Goal: Task Accomplishment & Management: Complete application form

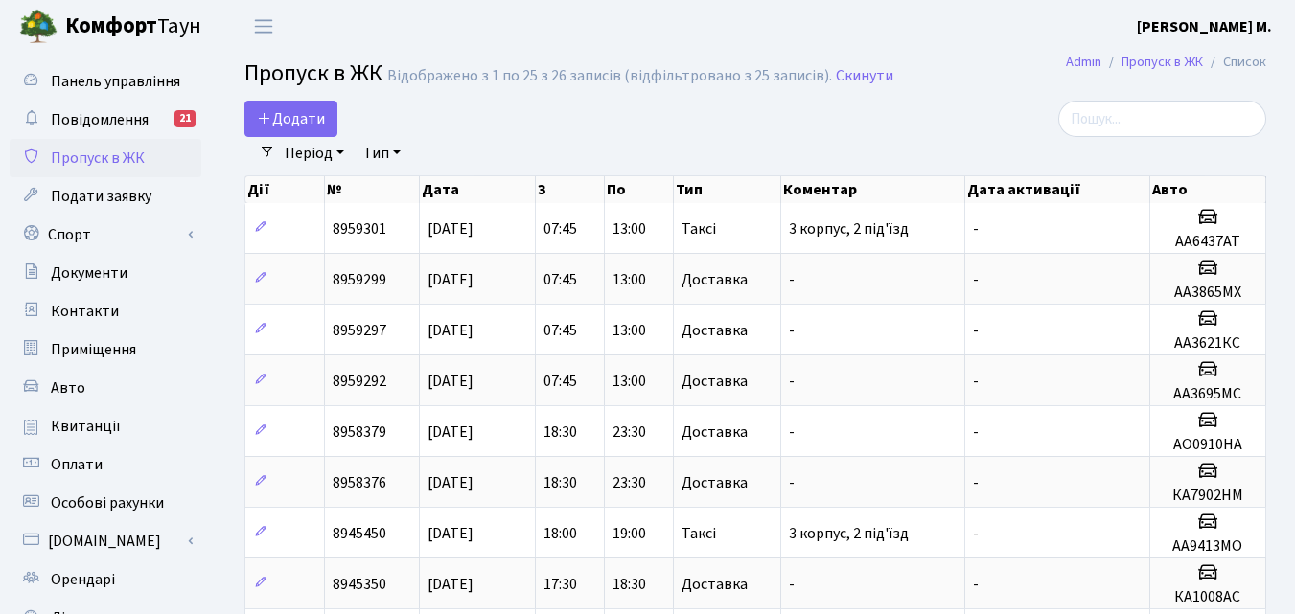
select select "25"
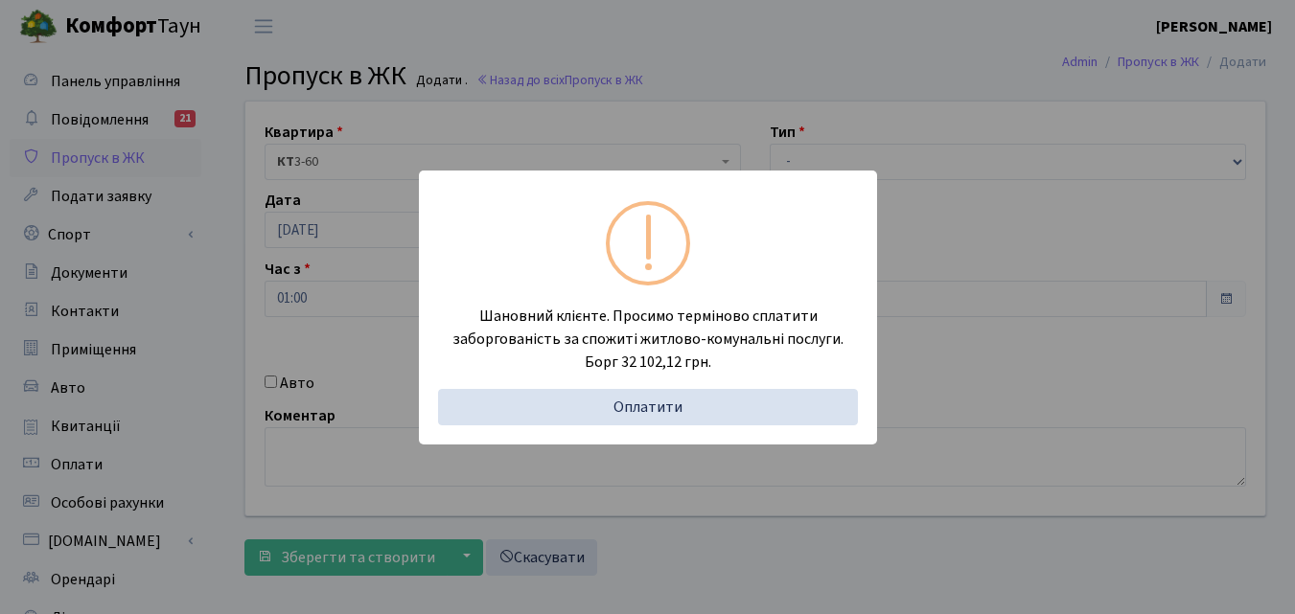
click at [195, 351] on div "Шановний клієнте. Просимо терміново сплатити заборгованість за спожиті житлово-…" at bounding box center [647, 307] width 1295 height 614
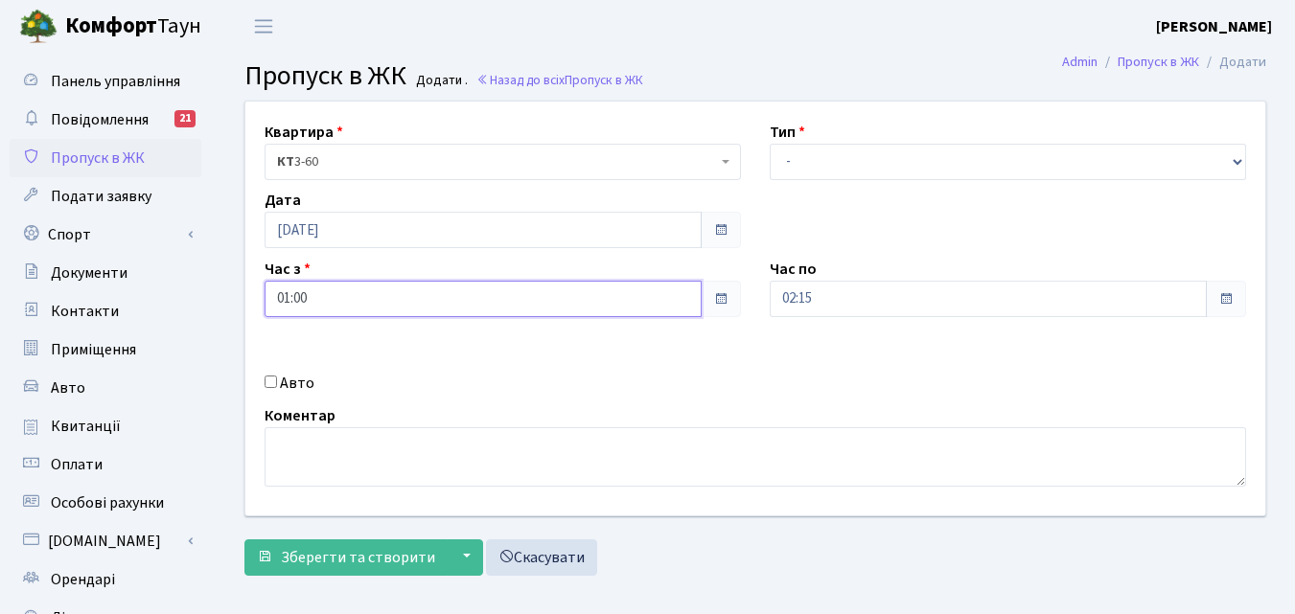
click at [306, 295] on input "01:00" at bounding box center [482, 299] width 437 height 36
click at [208, 231] on div "Панель управління Повідомлення 21 Пропуск в ЖК Подати заявку Спорт Бронювання С…" at bounding box center [108, 434] width 216 height 762
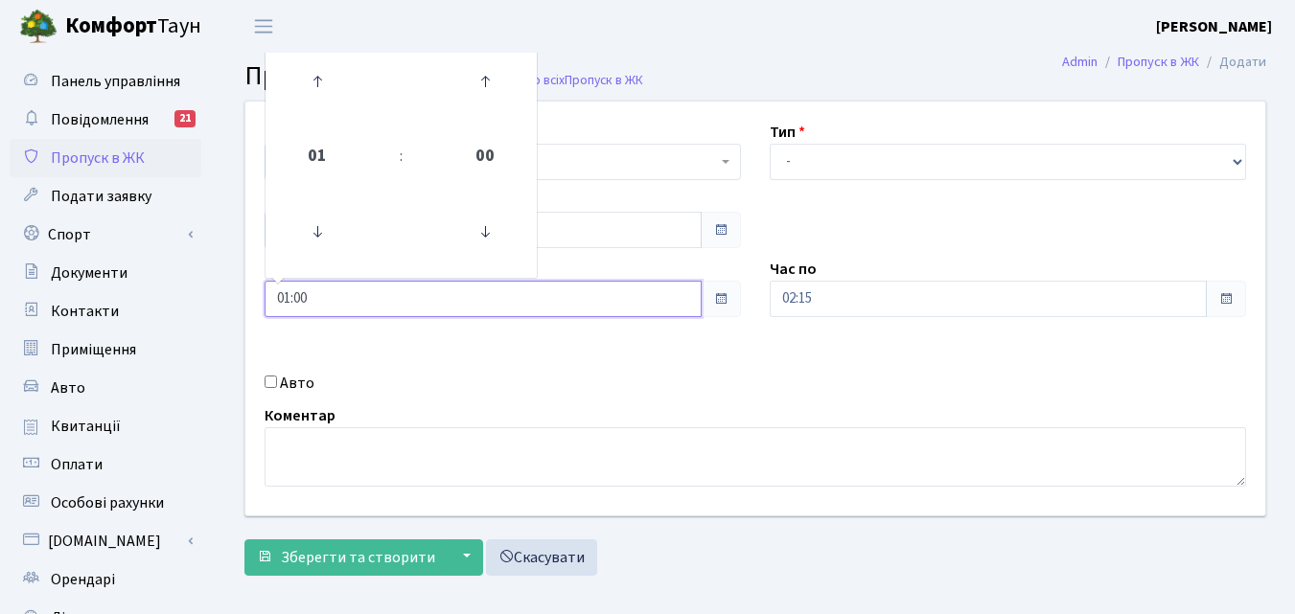
click at [352, 302] on input "01:00" at bounding box center [482, 299] width 437 height 36
click at [322, 69] on icon at bounding box center [317, 82] width 52 height 52
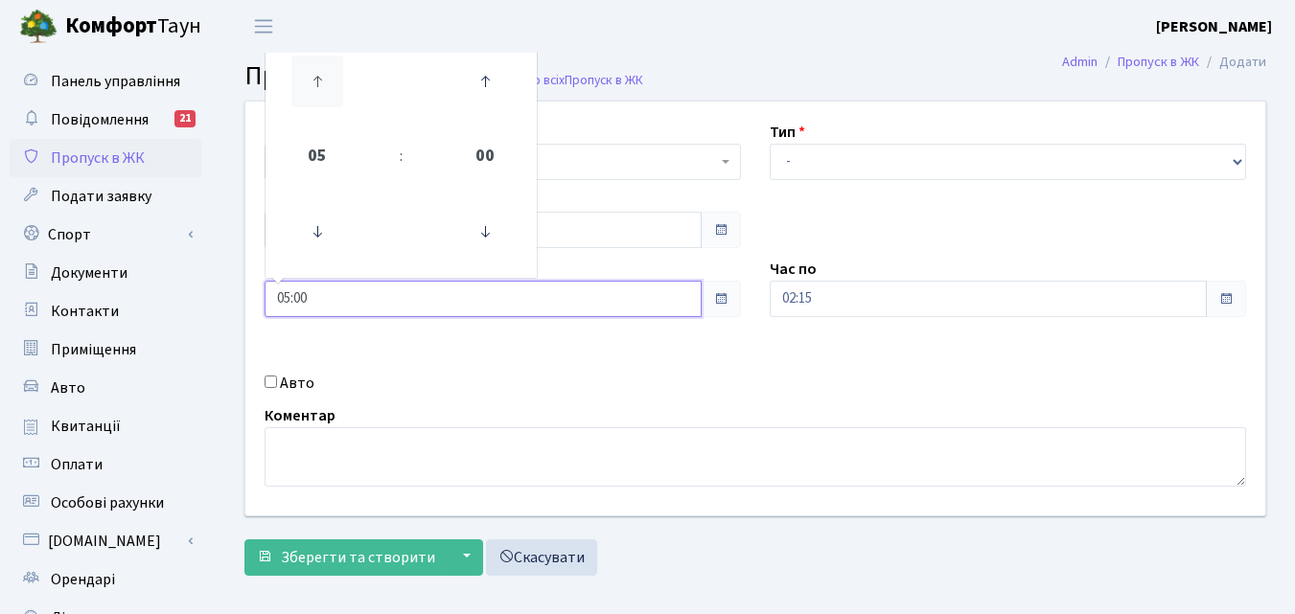
click at [322, 69] on icon at bounding box center [317, 82] width 52 height 52
type input "07:00"
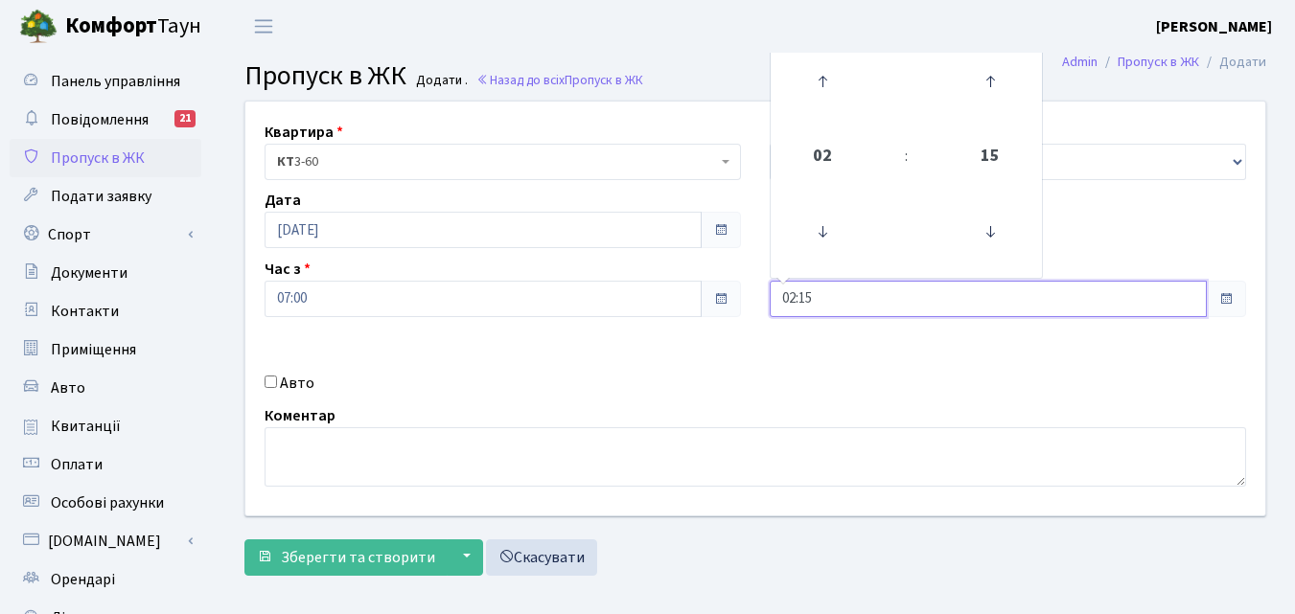
click at [843, 295] on input "02:15" at bounding box center [988, 299] width 437 height 36
click at [814, 57] on icon at bounding box center [822, 82] width 52 height 52
click at [818, 69] on icon at bounding box center [822, 82] width 52 height 52
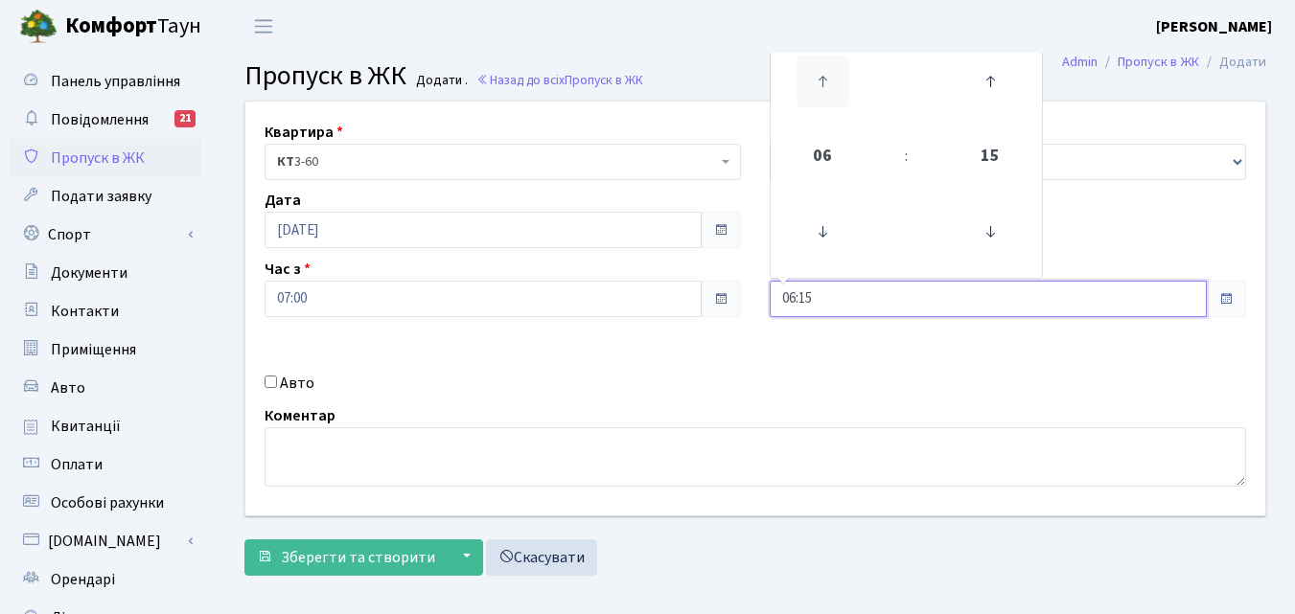
click at [818, 69] on icon at bounding box center [822, 82] width 52 height 52
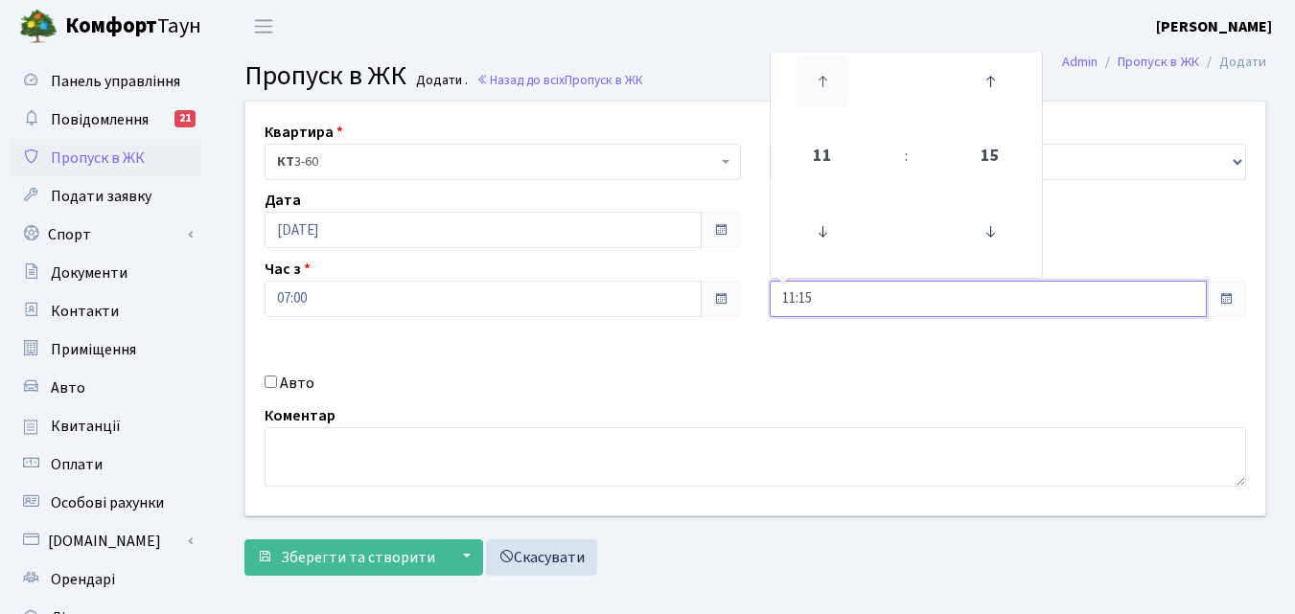
click at [818, 69] on icon at bounding box center [822, 82] width 52 height 52
type input "15:15"
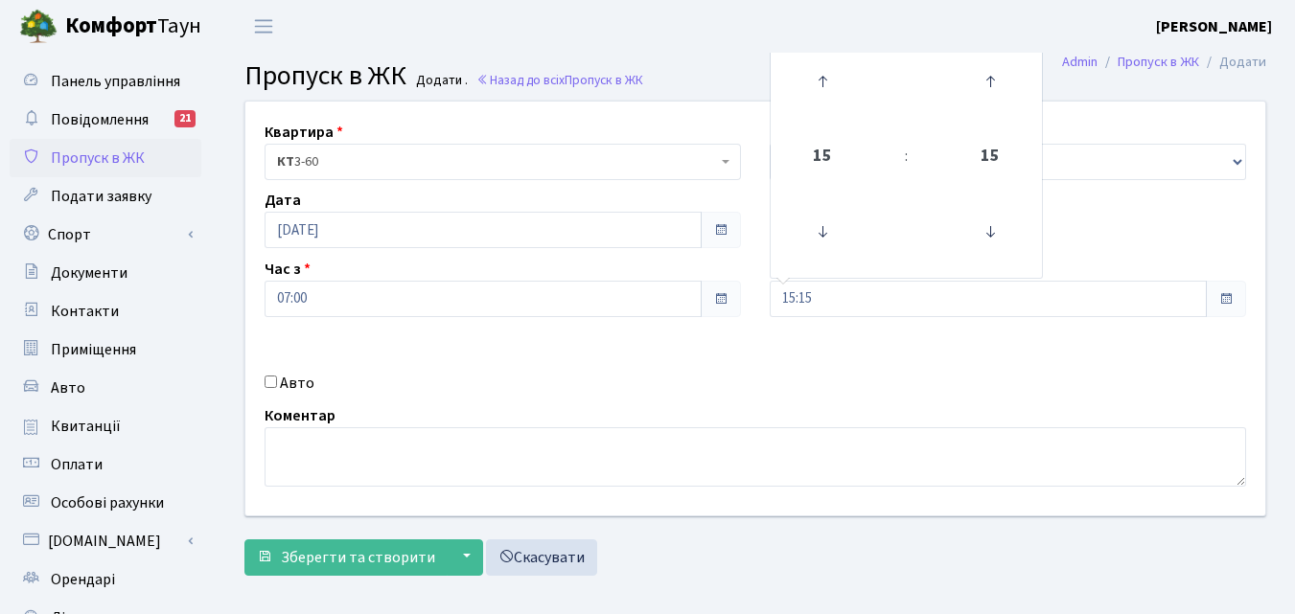
click at [660, 397] on div "Квартира <b>КТ</b>&nbsp;&nbsp;&nbsp;&nbsp;3-60 КТ 3-60 Тип - Доставка Таксі Гос…" at bounding box center [755, 309] width 1048 height 414
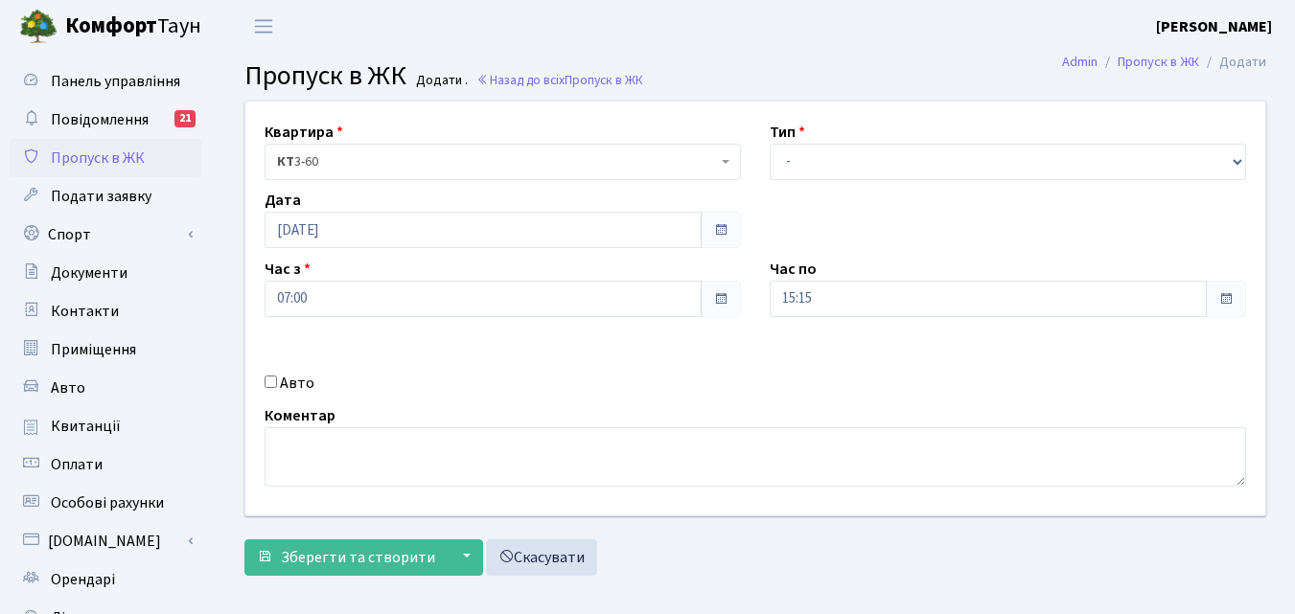
click at [271, 376] on input "Авто" at bounding box center [270, 382] width 12 height 12
checkbox input "true"
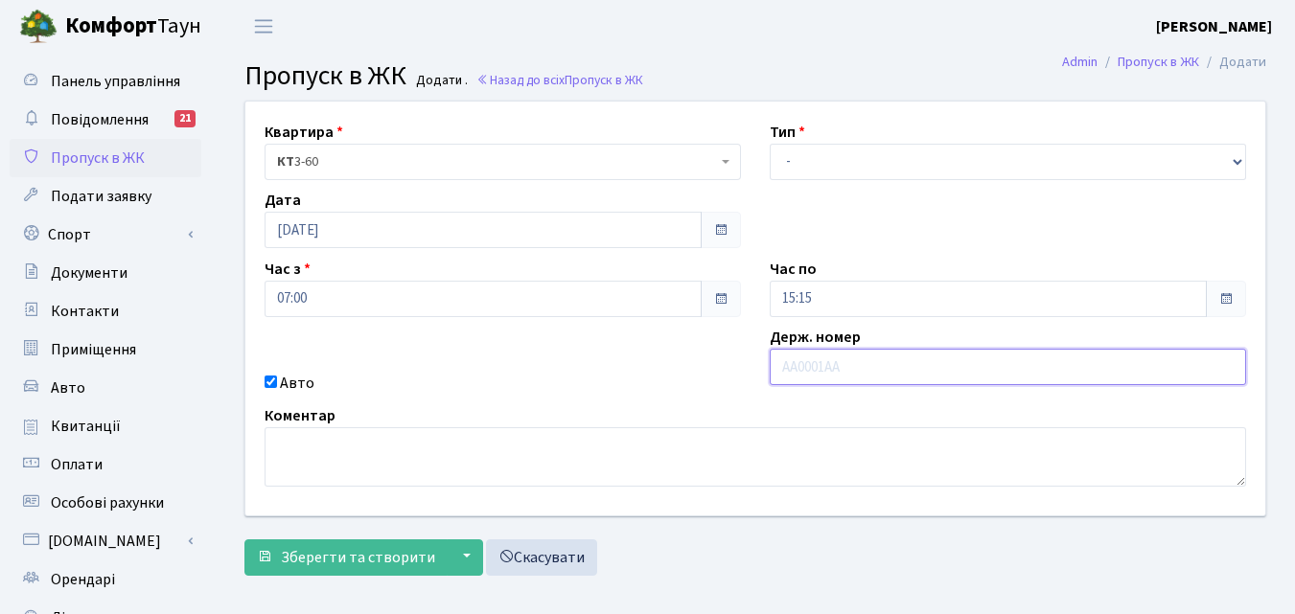
paste input "АА8730А"
type input "АА8730А"
click at [799, 163] on select "- Доставка Таксі Гості Сервіс" at bounding box center [1008, 162] width 476 height 36
select select "1"
click at [770, 144] on select "- Доставка Таксі Гості Сервіс" at bounding box center [1008, 162] width 476 height 36
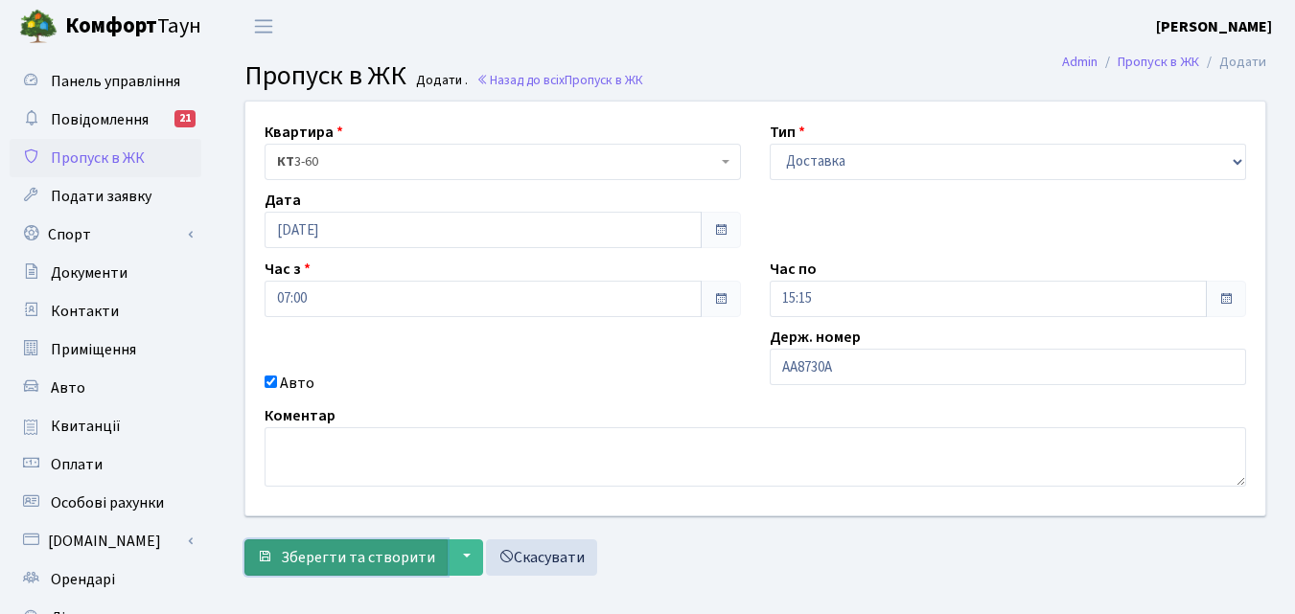
click at [338, 547] on span "Зберегти та створити" at bounding box center [358, 557] width 154 height 21
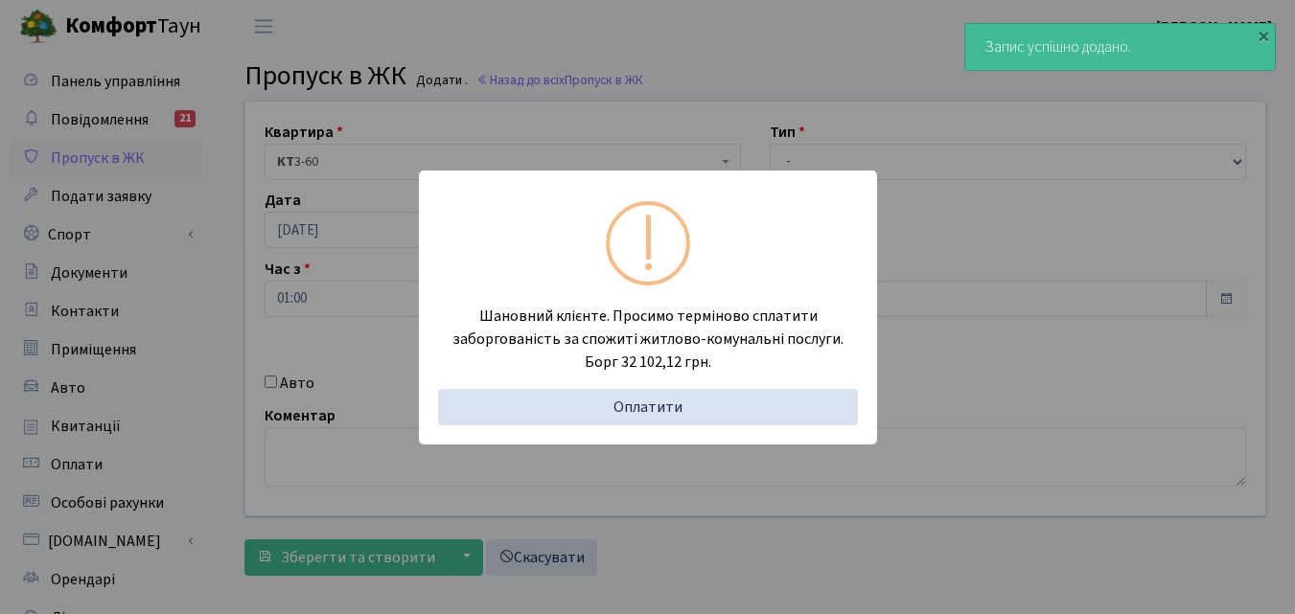
click at [214, 341] on div "Шановний клієнте. Просимо терміново сплатити заборгованість за спожиті житлово-…" at bounding box center [647, 307] width 1295 height 614
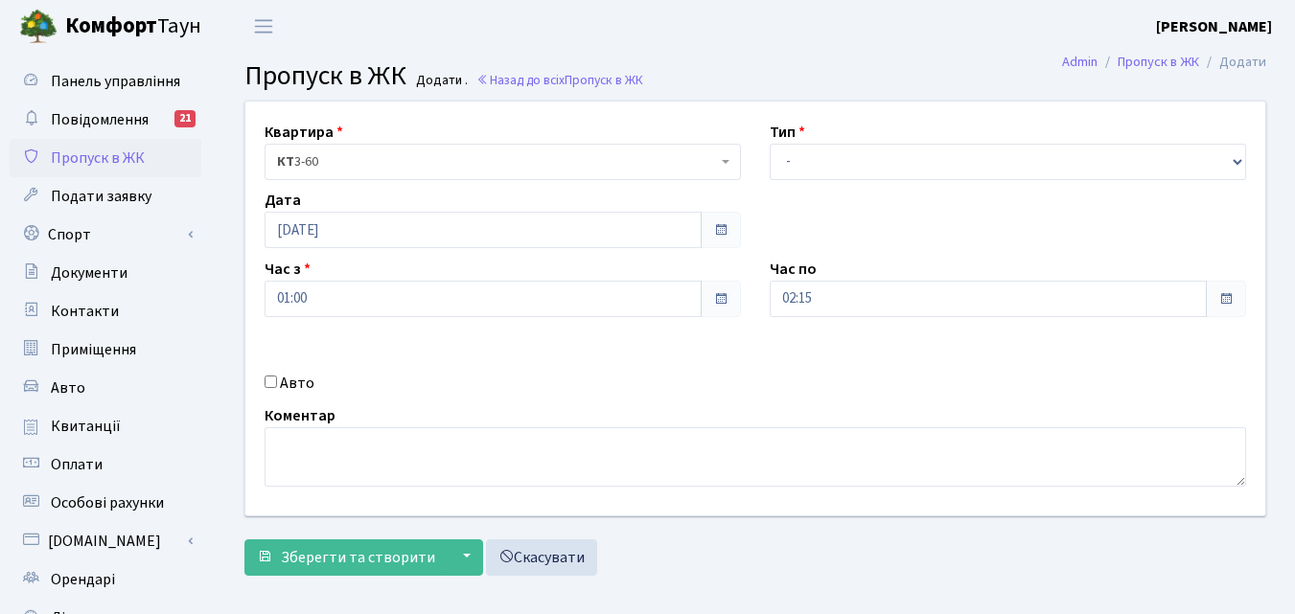
click at [273, 379] on input "Авто" at bounding box center [270, 382] width 12 height 12
checkbox input "true"
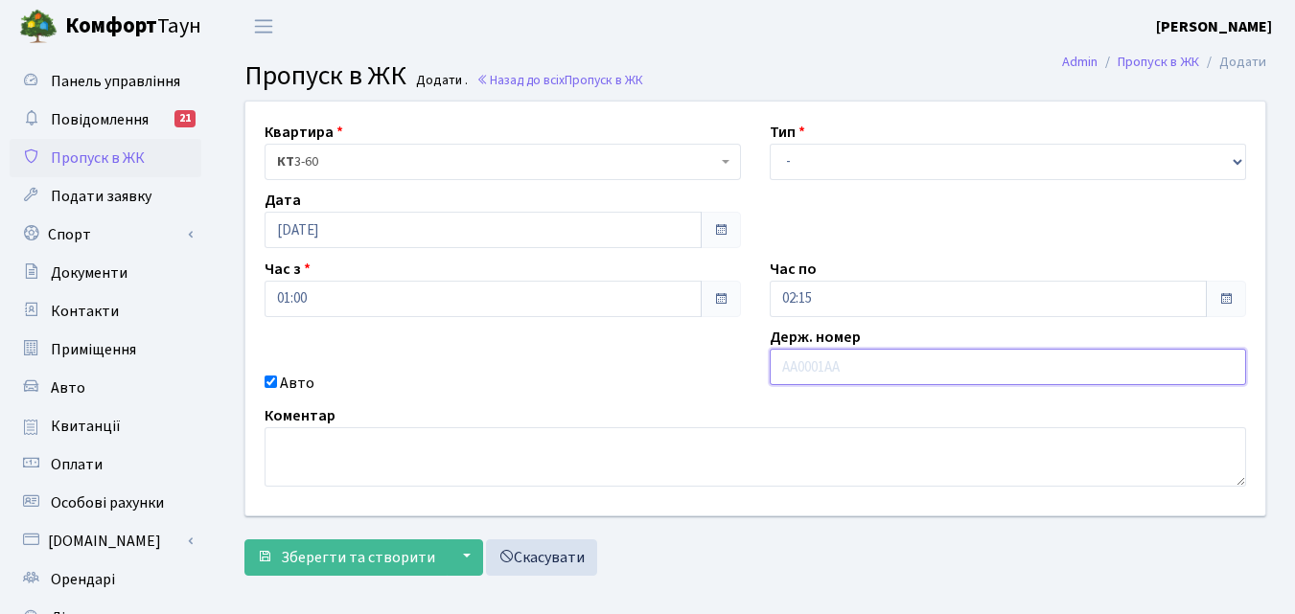
paste input "АА3621К"
type input "АА3621К"
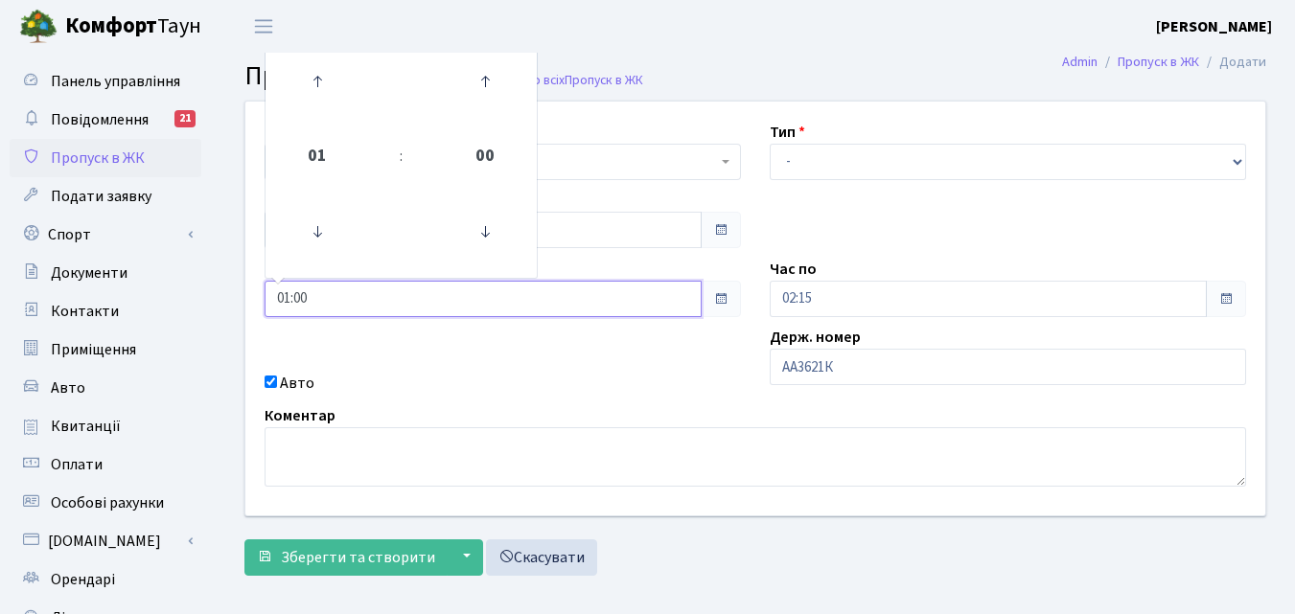
click at [464, 307] on input "01:00" at bounding box center [482, 299] width 437 height 36
click at [319, 83] on icon at bounding box center [317, 82] width 52 height 52
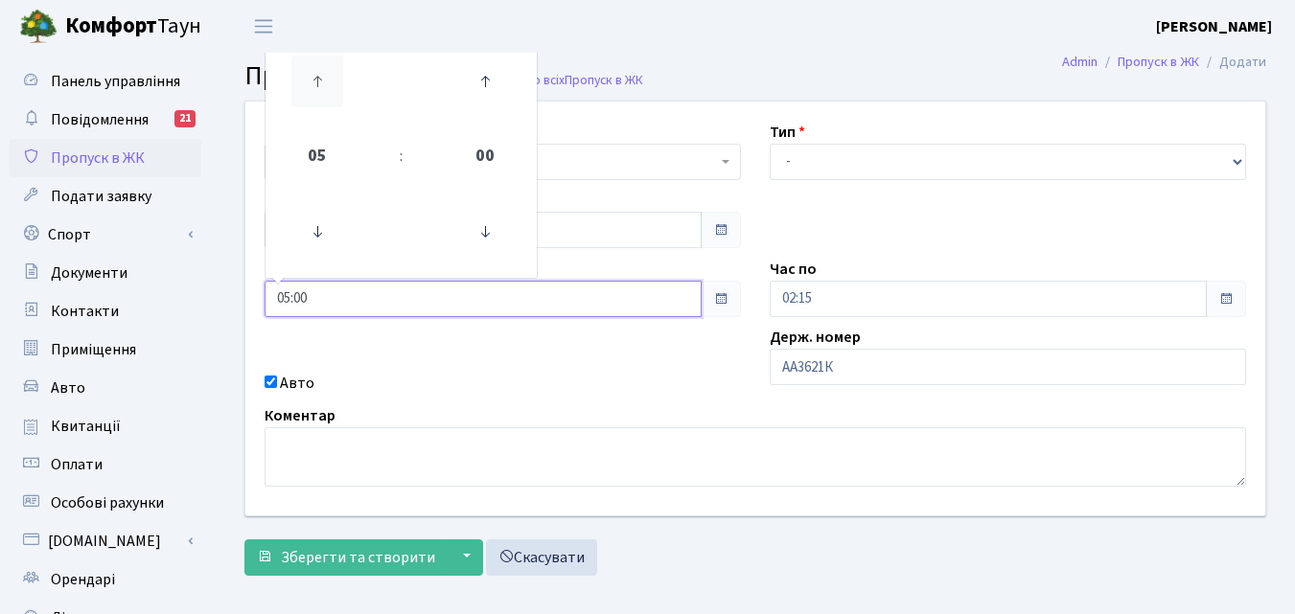
click at [319, 83] on icon at bounding box center [317, 82] width 52 height 52
type input "07:00"
click at [870, 304] on input "02:15" at bounding box center [988, 299] width 437 height 36
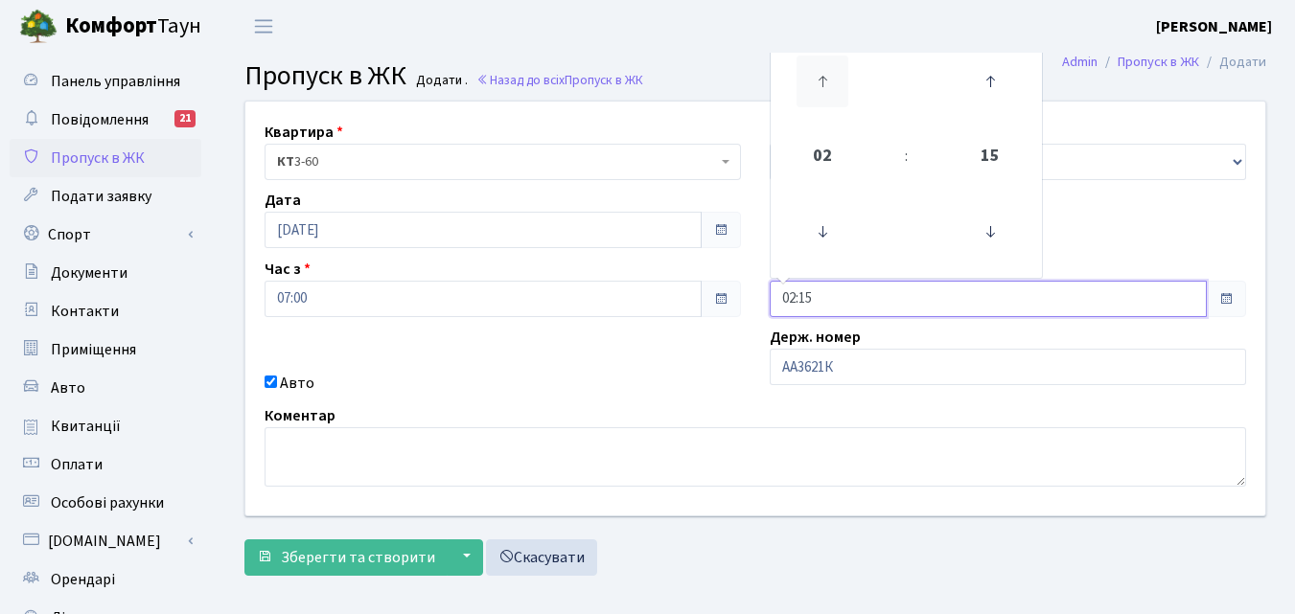
click at [837, 81] on icon at bounding box center [822, 82] width 52 height 52
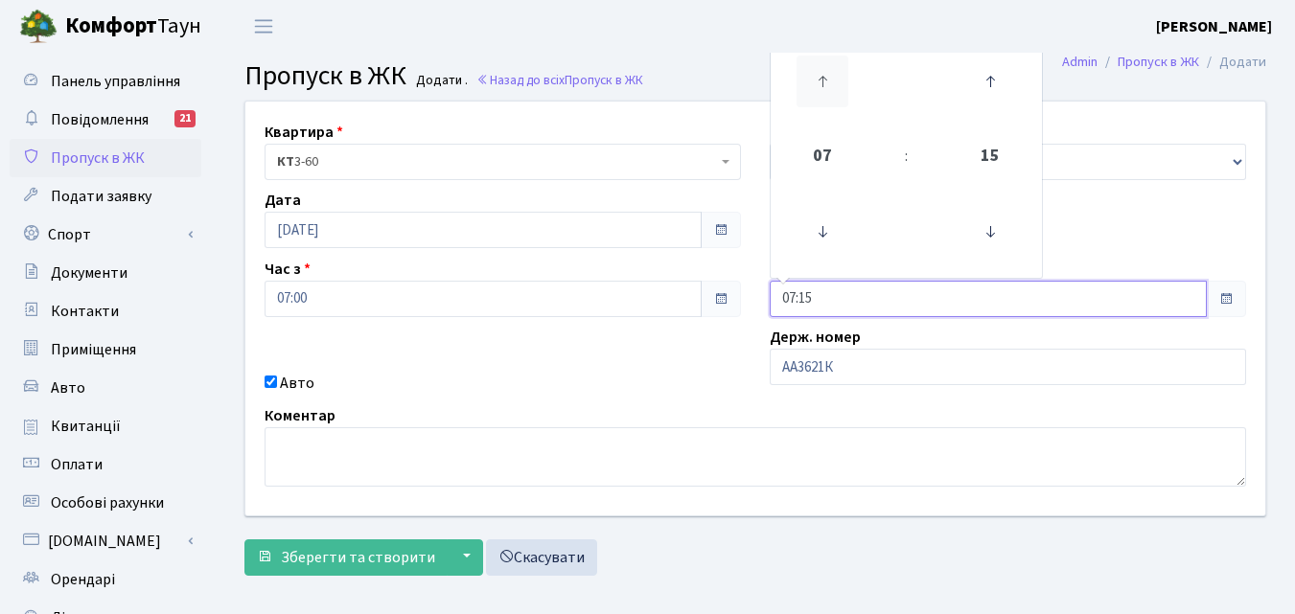
click at [837, 81] on icon at bounding box center [822, 82] width 52 height 52
click at [825, 78] on icon at bounding box center [822, 82] width 52 height 52
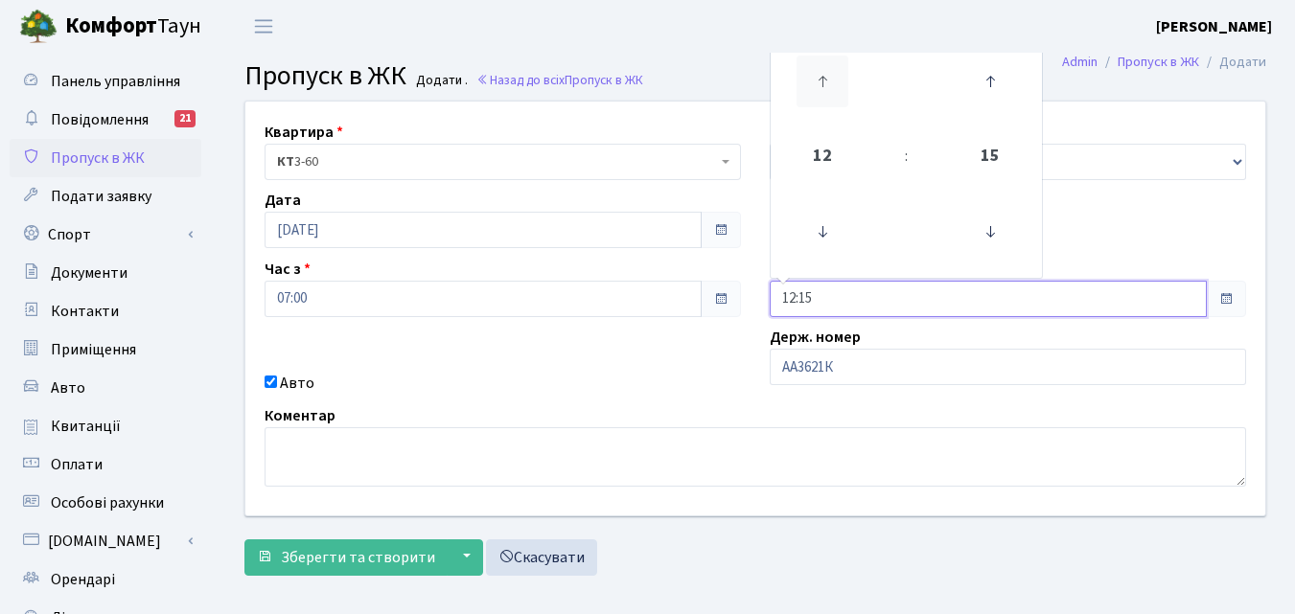
click at [825, 78] on icon at bounding box center [822, 82] width 52 height 52
click at [824, 238] on icon at bounding box center [822, 232] width 52 height 52
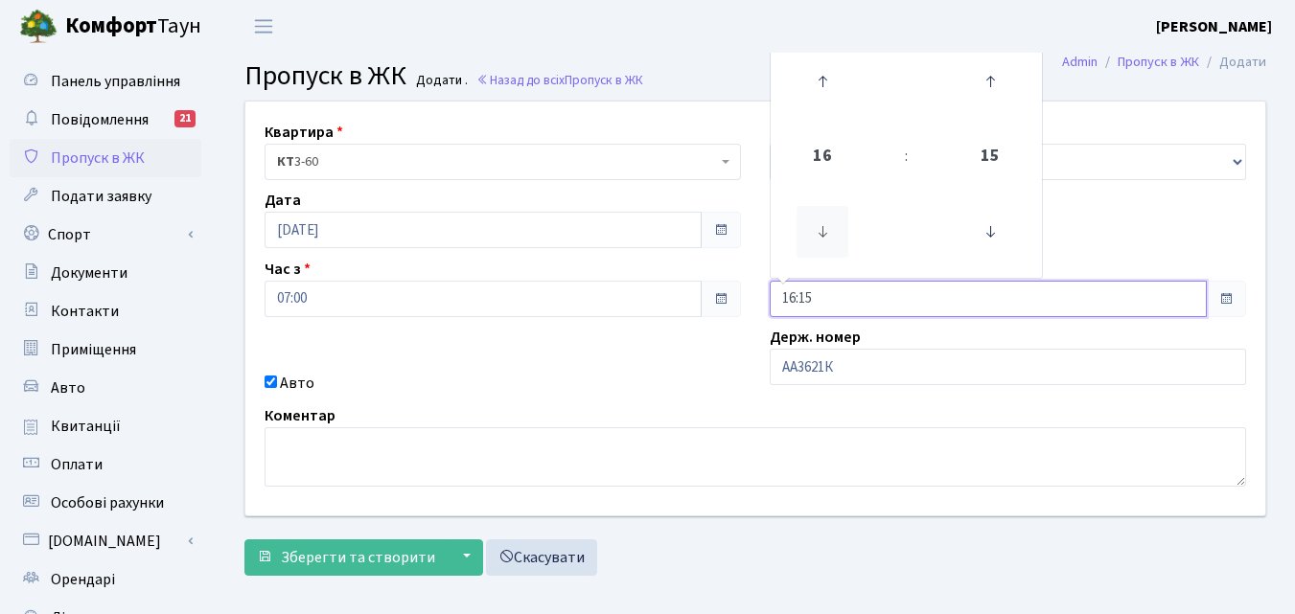
type input "15:15"
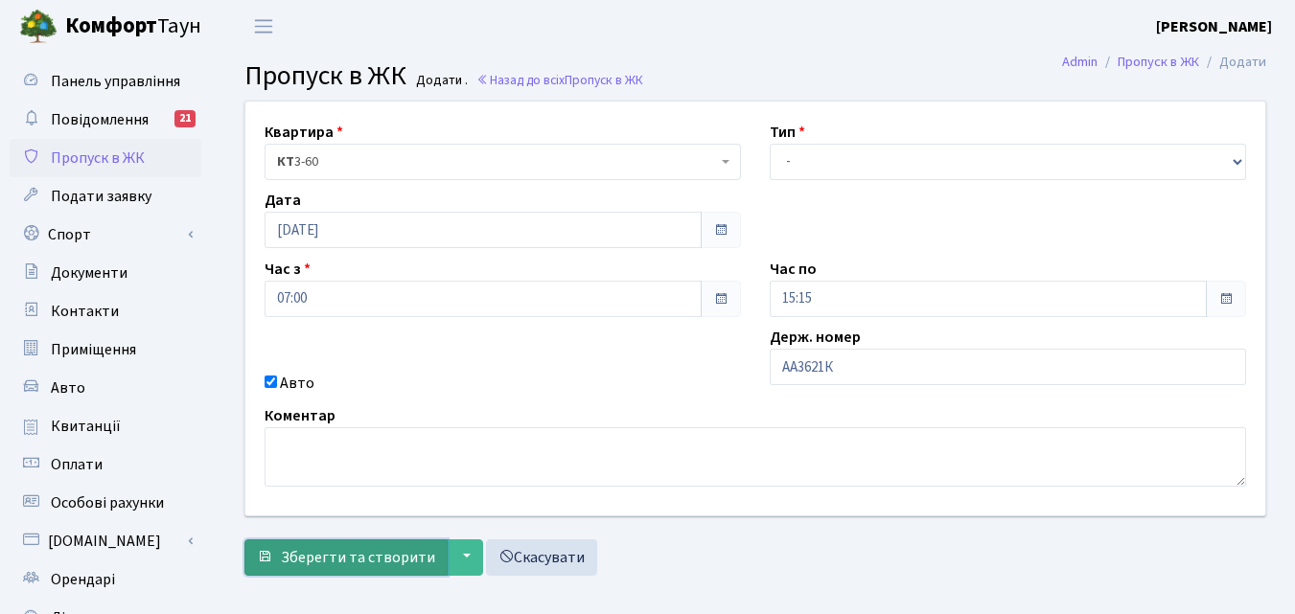
click at [362, 547] on span "Зберегти та створити" at bounding box center [358, 557] width 154 height 21
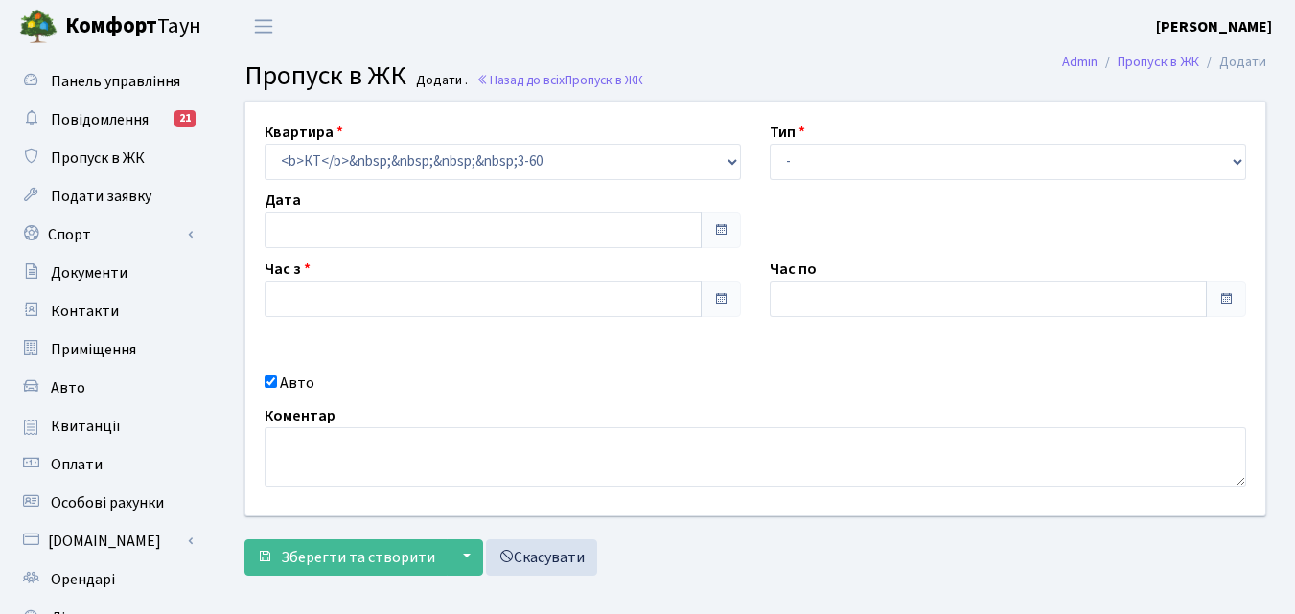
type input "[DATE]"
type input "07:00"
type input "15:15"
checkbox input "true"
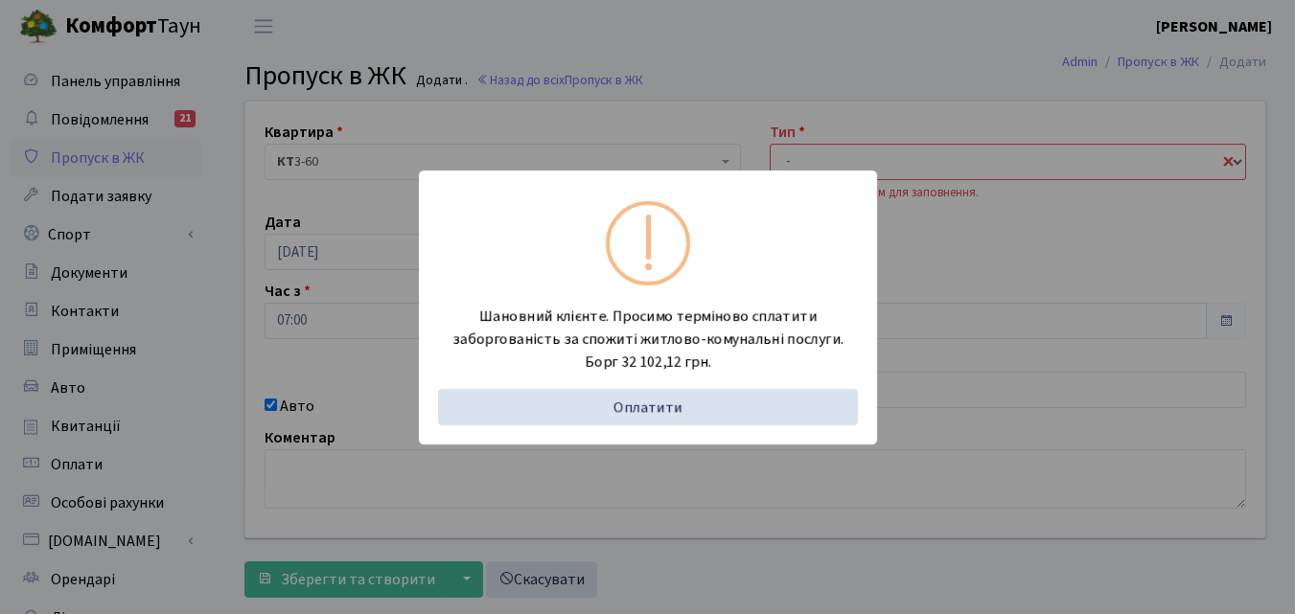
click at [201, 348] on div "Шановний клієнте. Просимо терміново сплатити заборгованість за спожиті житлово-…" at bounding box center [647, 307] width 1295 height 614
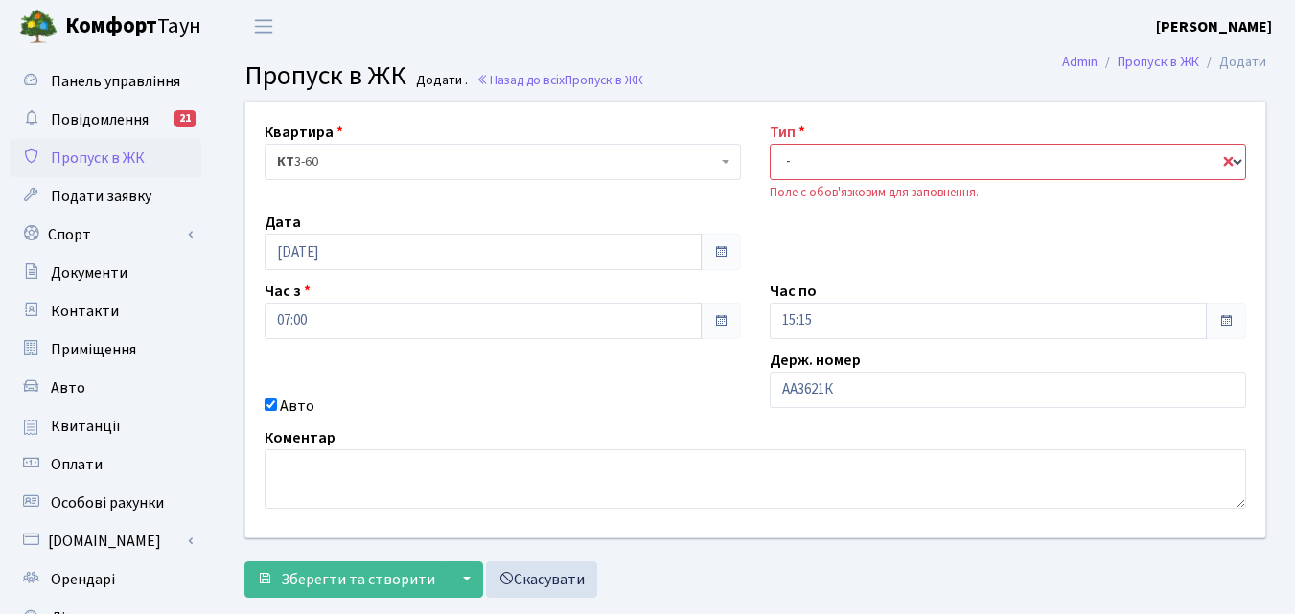
click at [835, 176] on select "- Доставка Таксі Гості Сервіс" at bounding box center [1008, 162] width 476 height 36
select select "1"
click at [770, 144] on select "- Доставка Таксі Гості Сервіс" at bounding box center [1008, 162] width 476 height 36
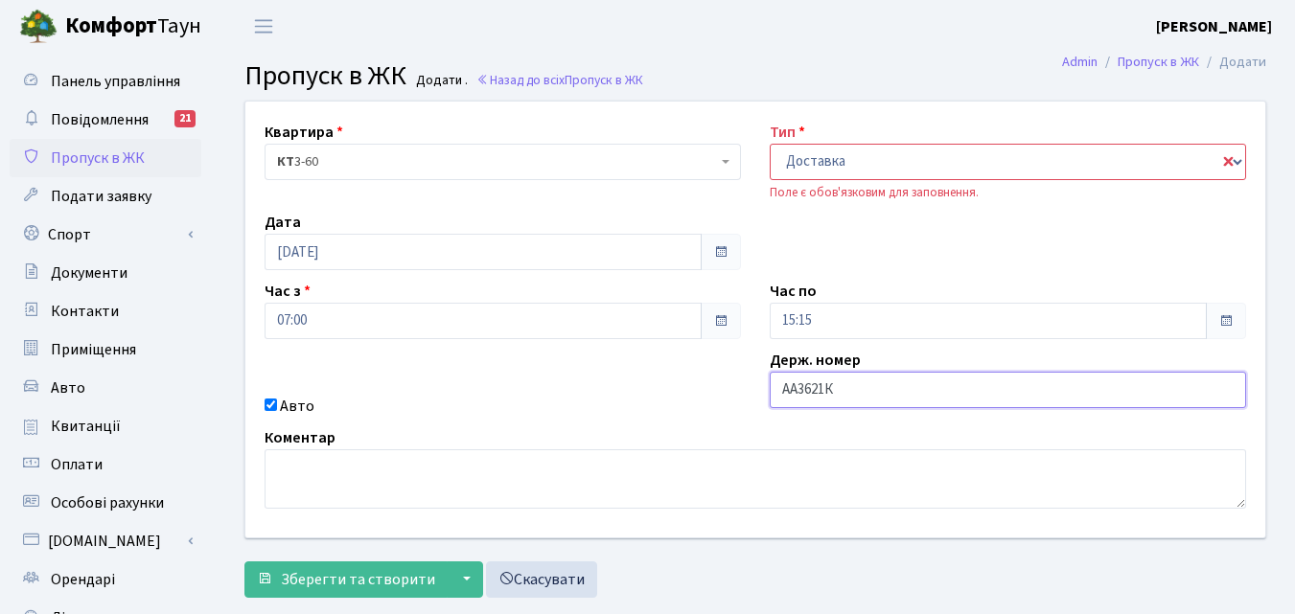
click at [851, 380] on input "АА3621К" at bounding box center [1008, 390] width 476 height 36
type input "АА3621КС"
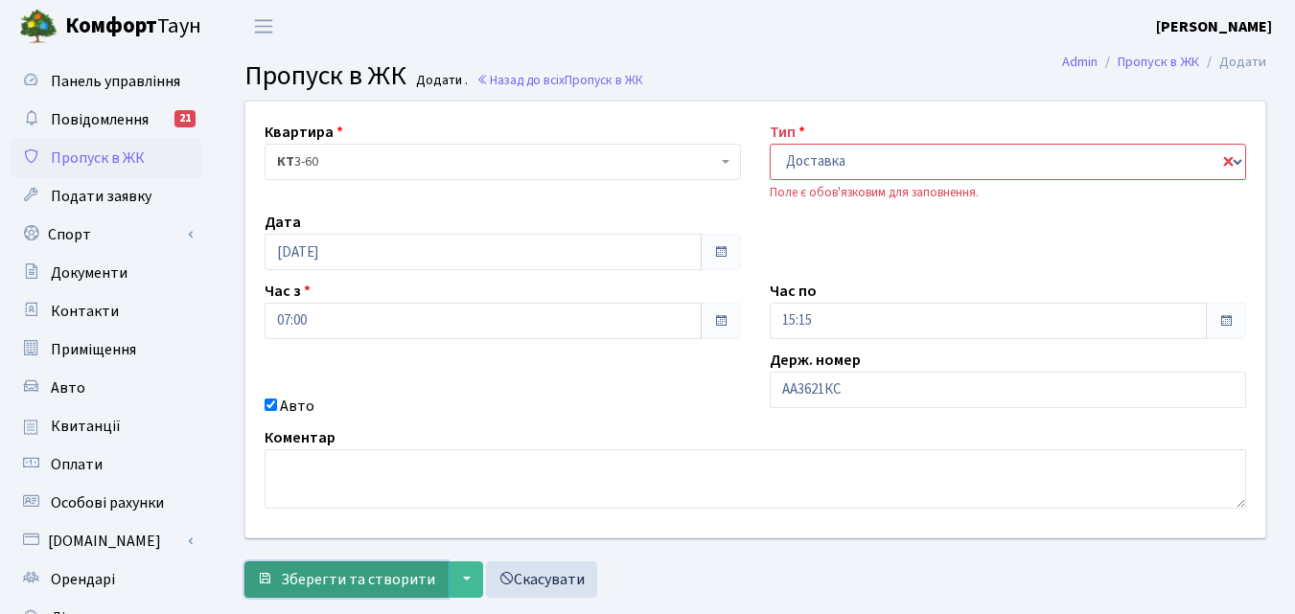
click at [349, 581] on span "Зберегти та створити" at bounding box center [358, 579] width 154 height 21
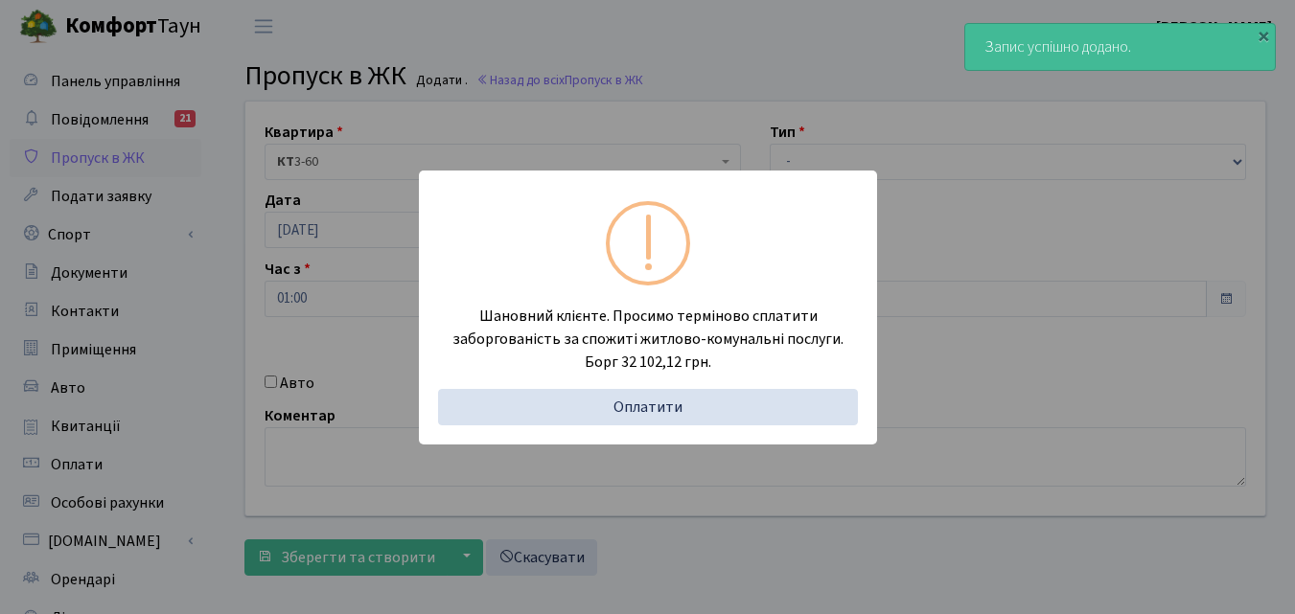
click at [196, 378] on div "Шановний клієнте. Просимо терміново сплатити заборгованість за спожиті житлово-…" at bounding box center [647, 307] width 1295 height 614
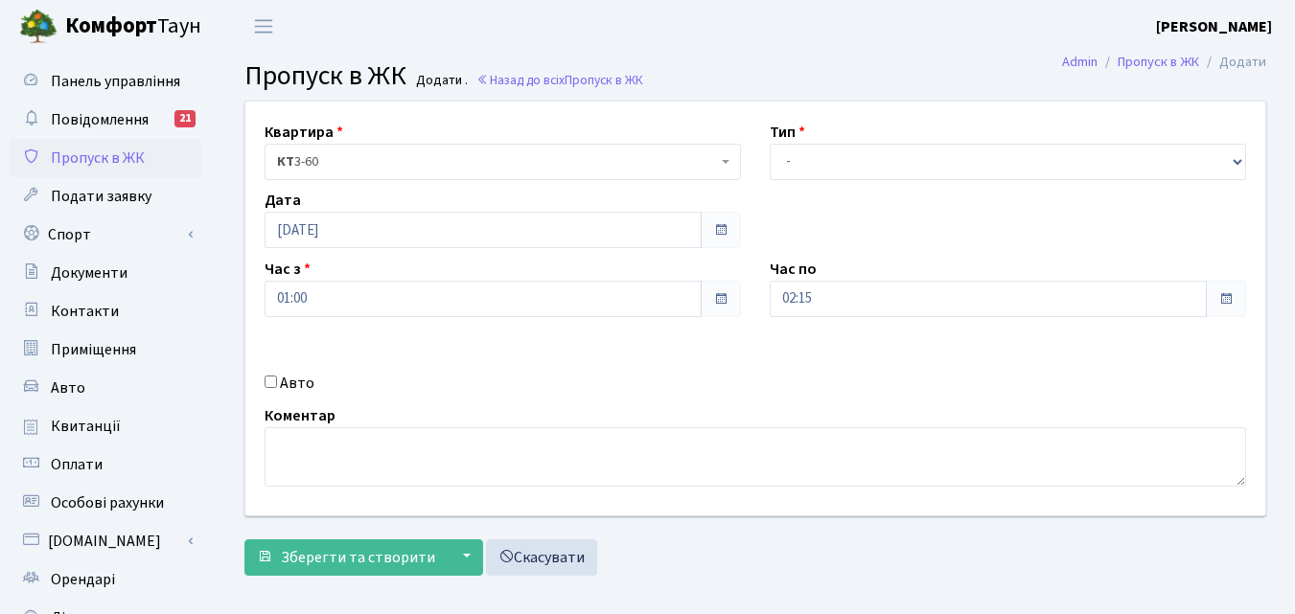
click at [126, 146] on link "Пропуск в ЖК" at bounding box center [106, 158] width 192 height 38
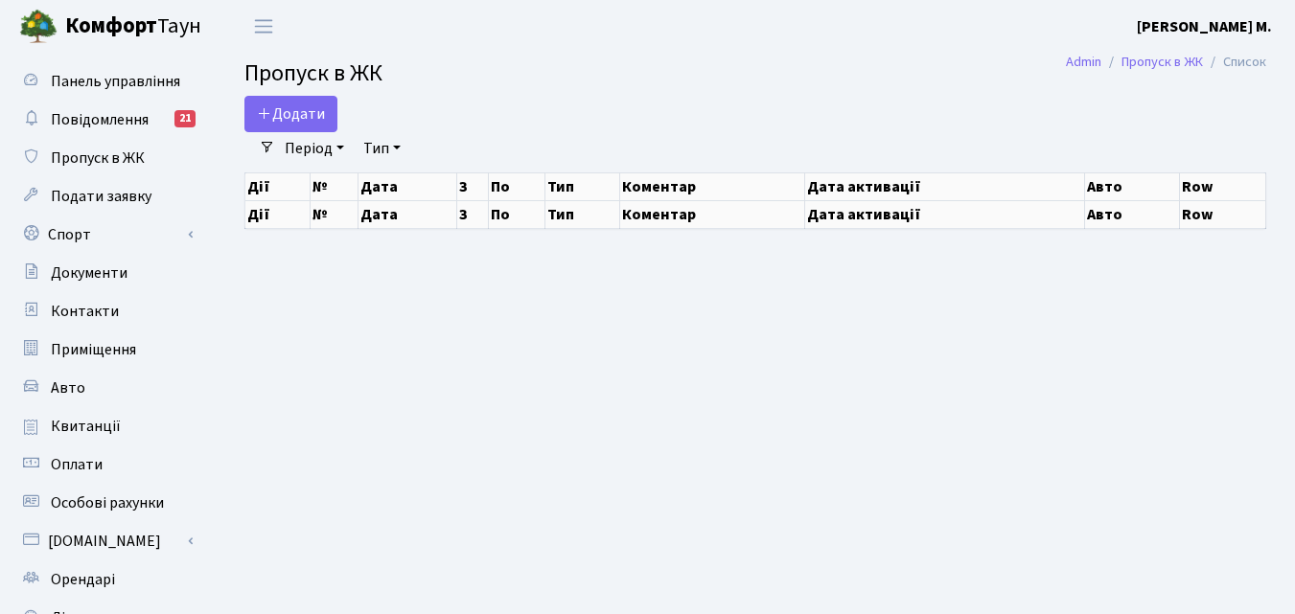
select select "25"
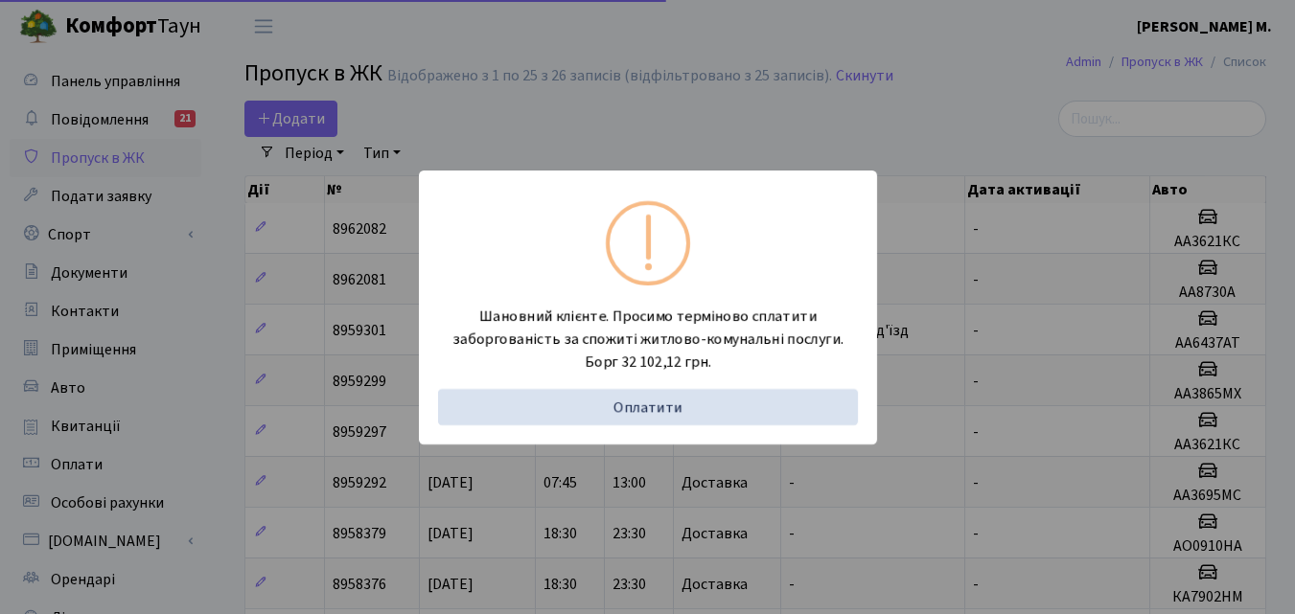
click at [188, 264] on div "Шановний клієнте. Просимо терміново сплатити заборгованість за спожиті житлово-…" at bounding box center [647, 307] width 1295 height 614
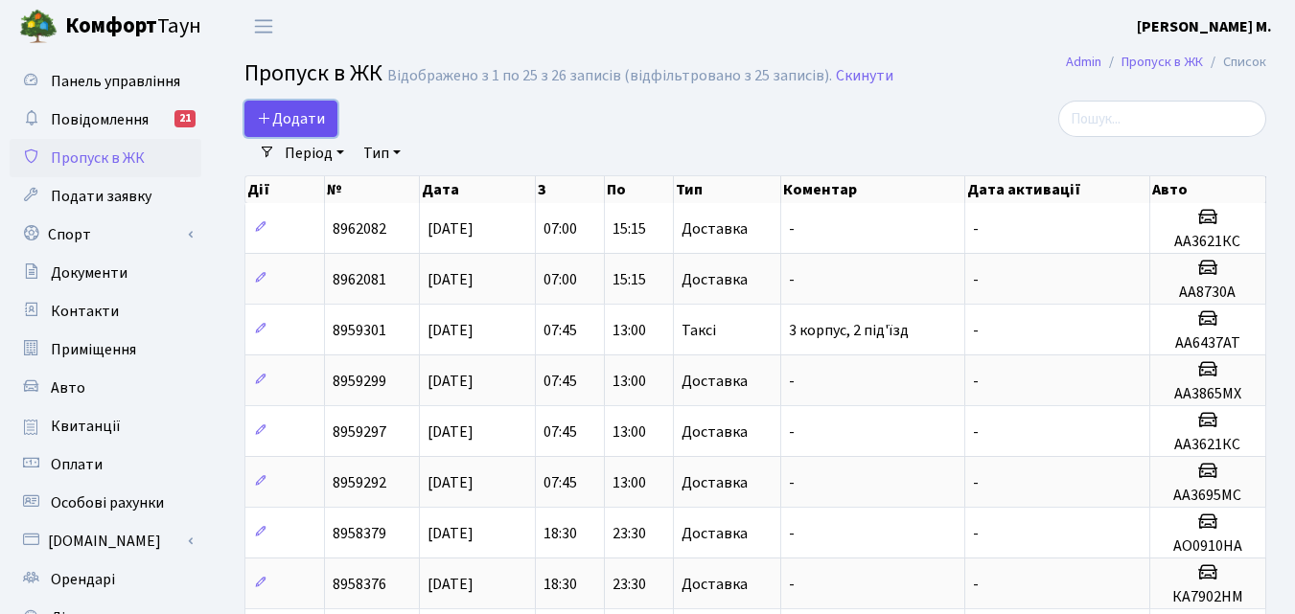
click at [280, 122] on span "Додати" at bounding box center [291, 118] width 68 height 21
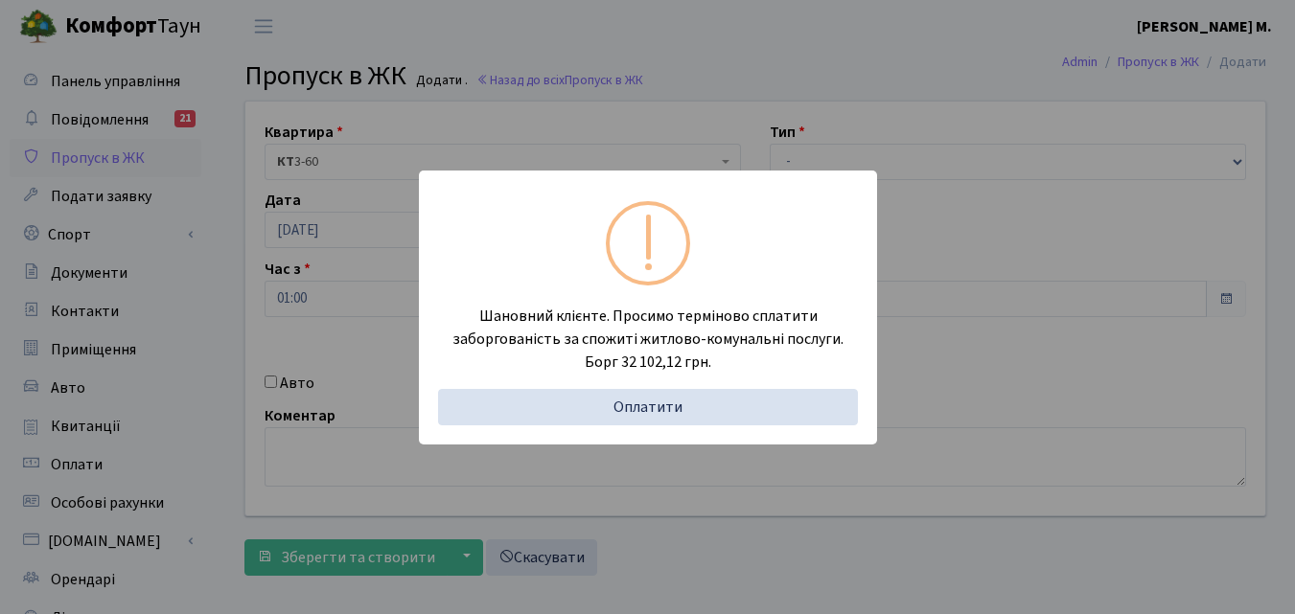
click at [202, 364] on div "Шановний клієнте. Просимо терміново сплатити заборгованість за спожиті житлово-…" at bounding box center [647, 307] width 1295 height 614
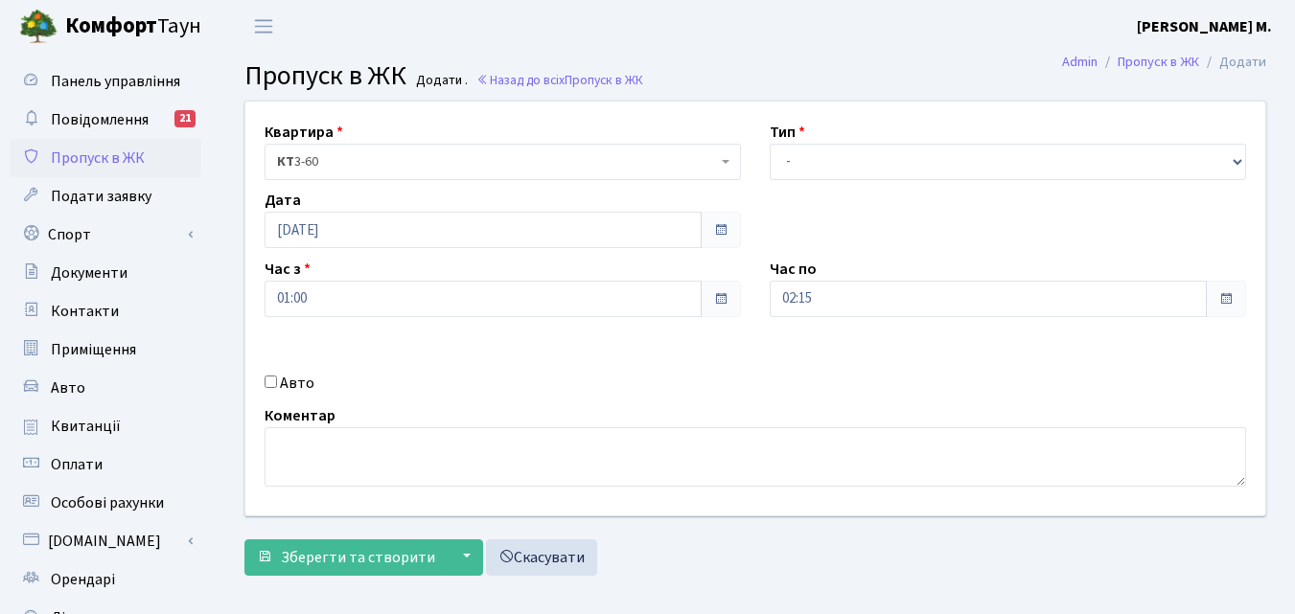
drag, startPoint x: 267, startPoint y: 384, endPoint x: 459, endPoint y: 393, distance: 191.9
click at [268, 384] on input "Авто" at bounding box center [270, 382] width 12 height 12
checkbox input "true"
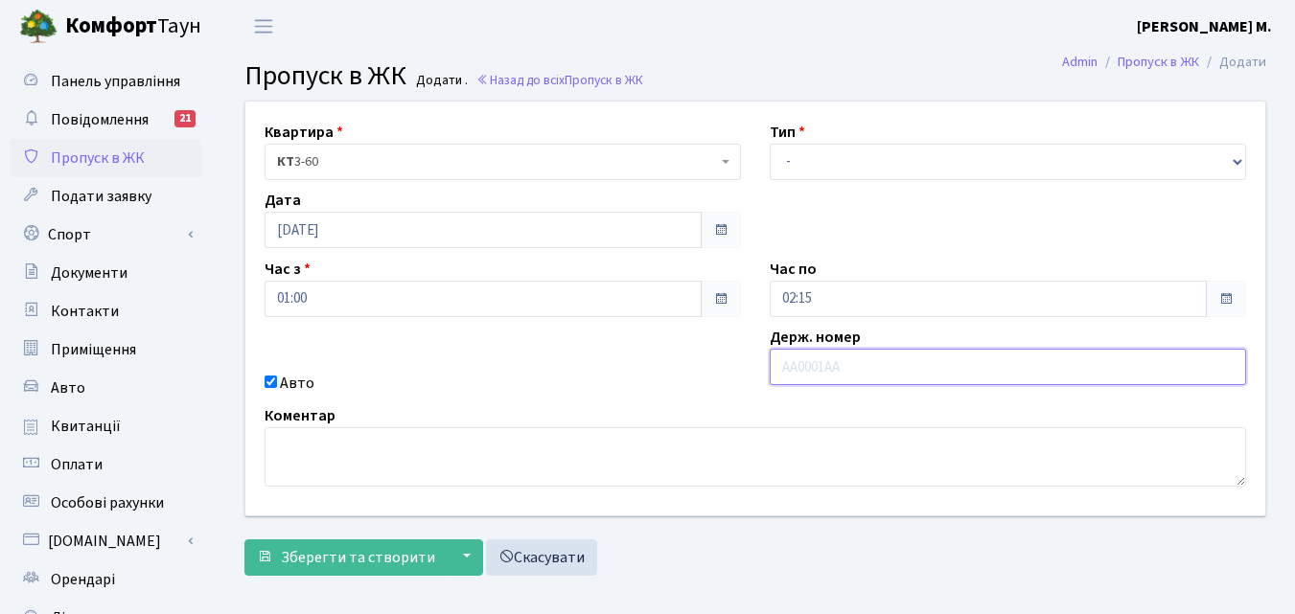
paste input "АА3865МХ"
type input "АА3865МХ"
click at [441, 310] on input "01:00" at bounding box center [482, 299] width 437 height 36
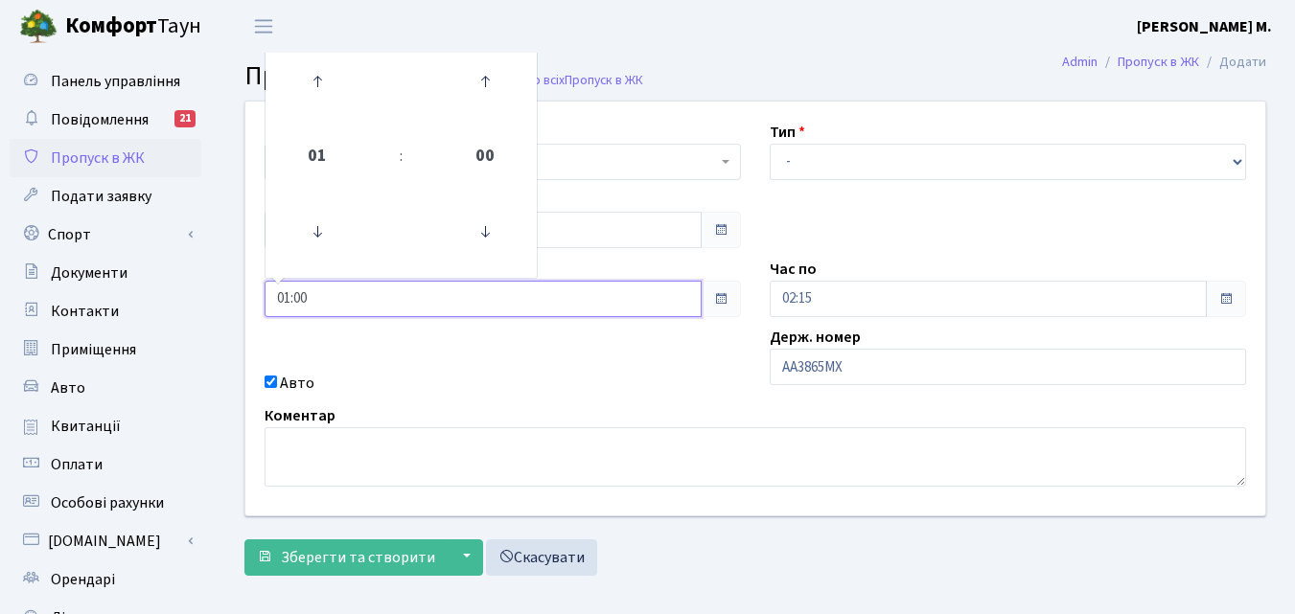
click at [287, 295] on input "01:00" at bounding box center [482, 299] width 437 height 36
type input "141:00"
click at [310, 87] on icon at bounding box center [317, 82] width 52 height 52
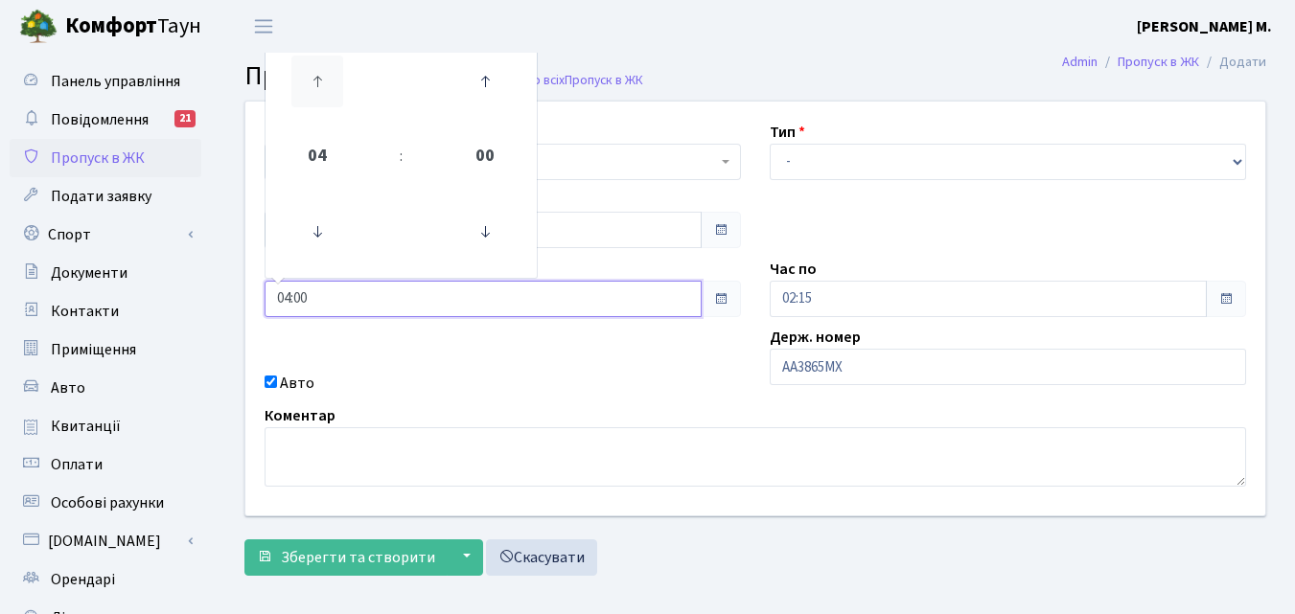
click at [310, 87] on icon at bounding box center [317, 82] width 52 height 52
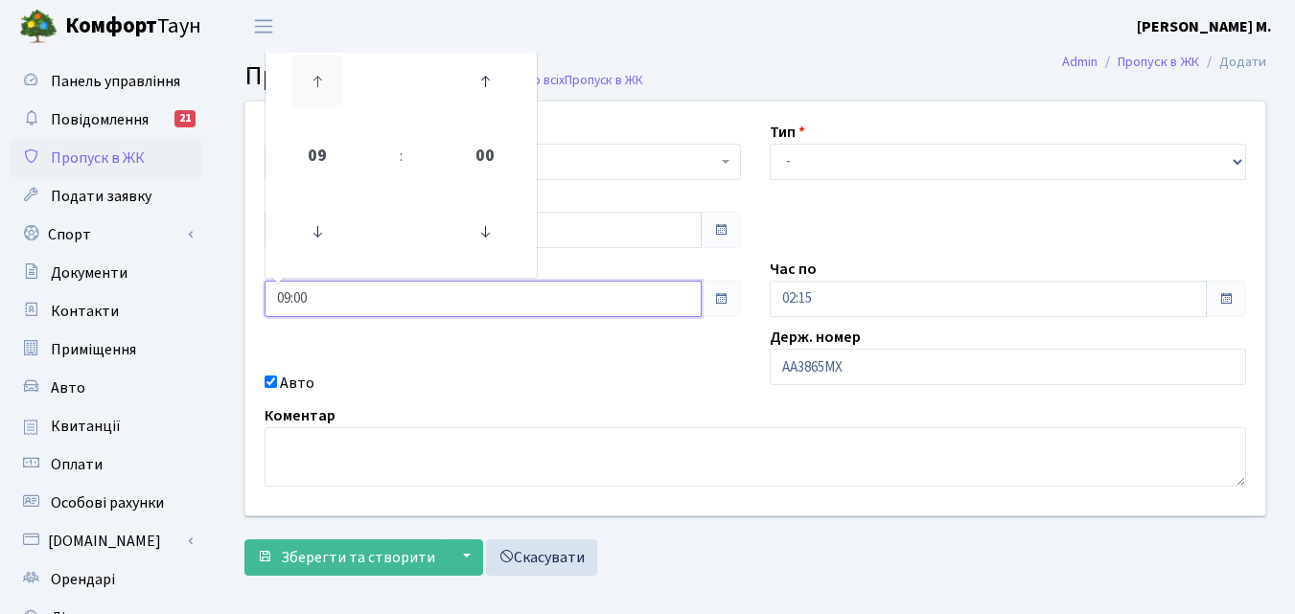
click at [310, 87] on icon at bounding box center [317, 82] width 52 height 52
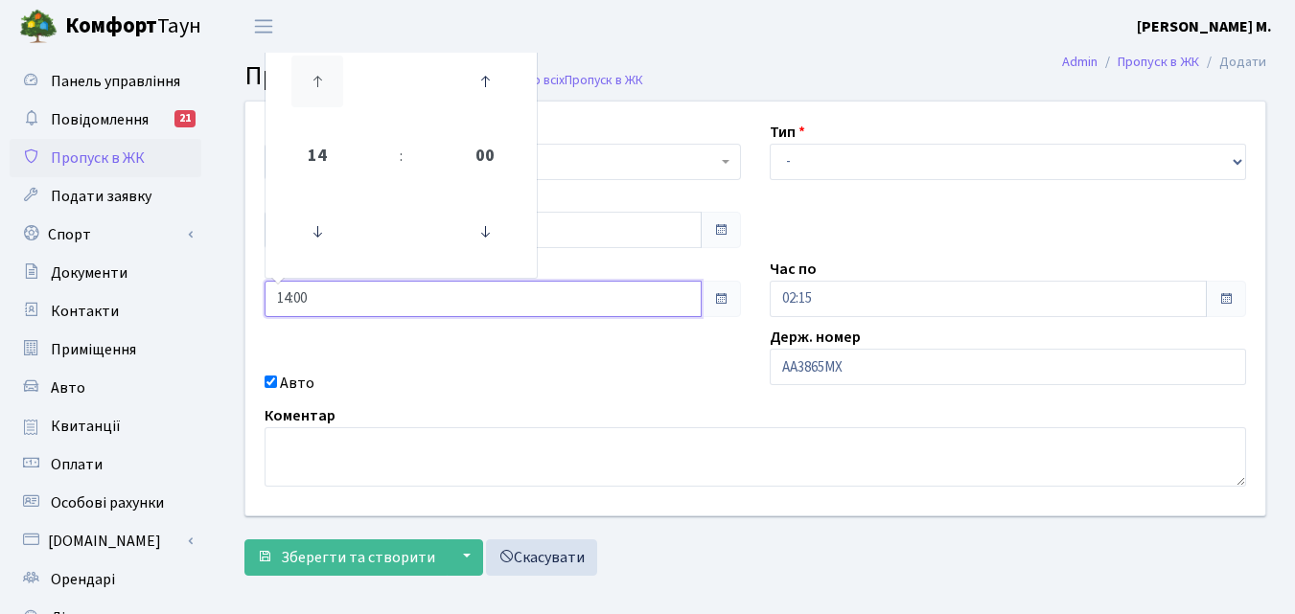
click at [310, 87] on icon at bounding box center [317, 82] width 52 height 52
click at [304, 234] on icon at bounding box center [317, 232] width 52 height 52
type input "14:00"
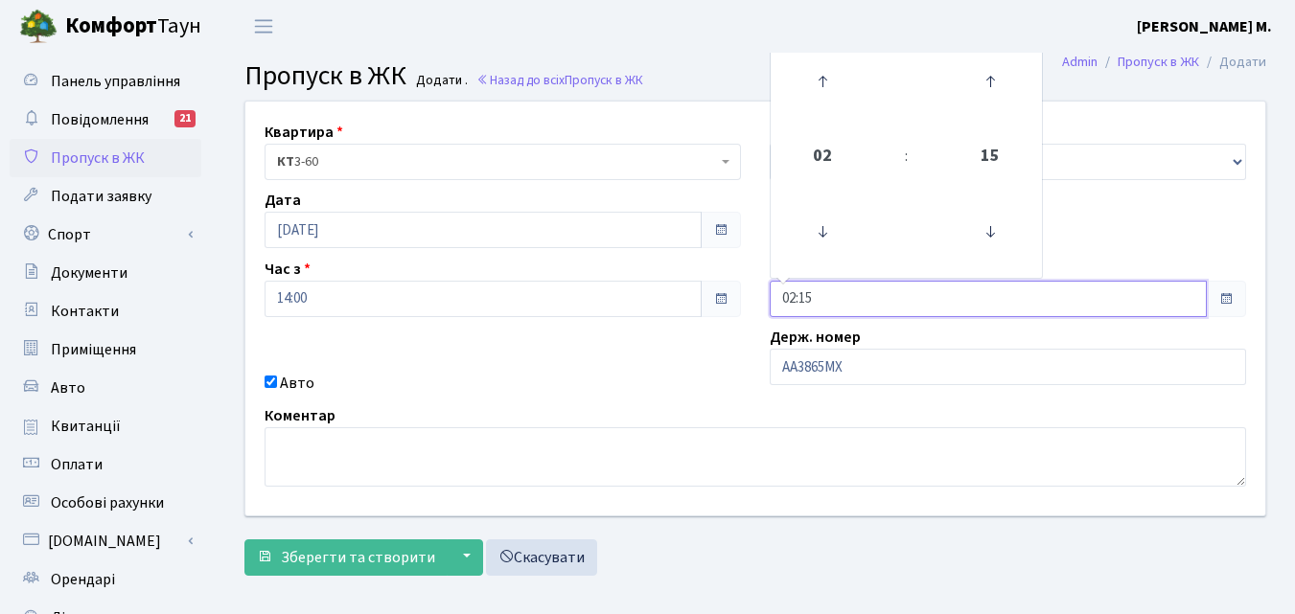
click at [853, 301] on input "02:15" at bounding box center [988, 299] width 437 height 36
click at [820, 76] on icon at bounding box center [822, 82] width 52 height 52
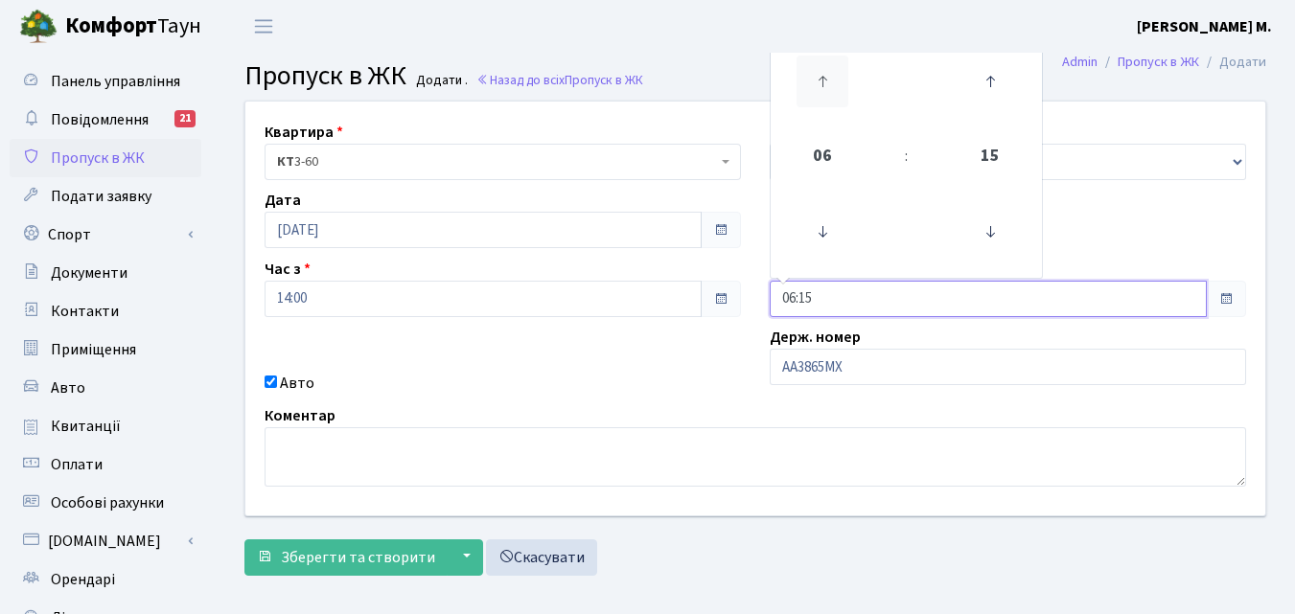
click at [820, 76] on icon at bounding box center [822, 82] width 52 height 52
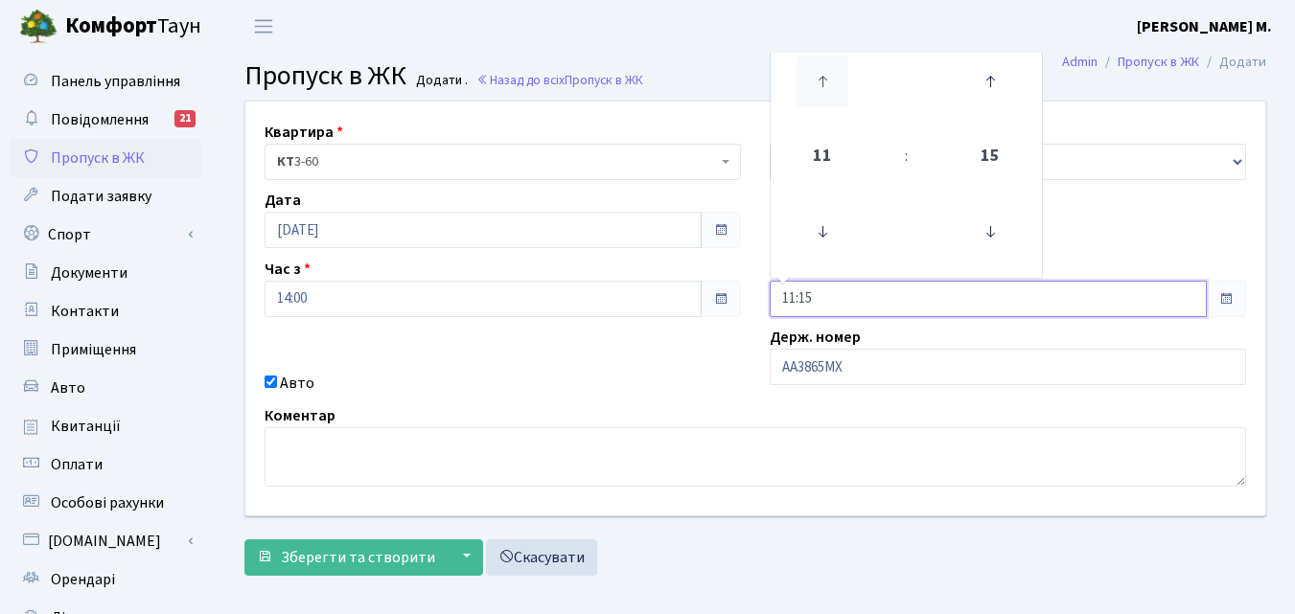
click at [820, 76] on icon at bounding box center [822, 82] width 52 height 52
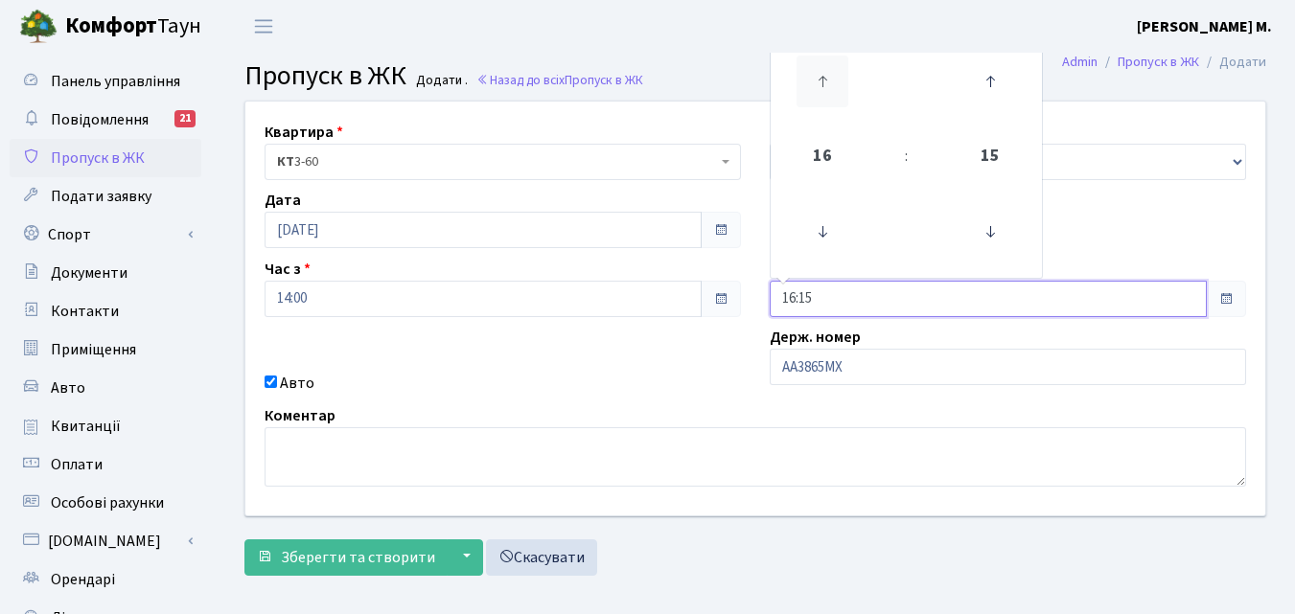
click at [820, 76] on icon at bounding box center [822, 82] width 52 height 52
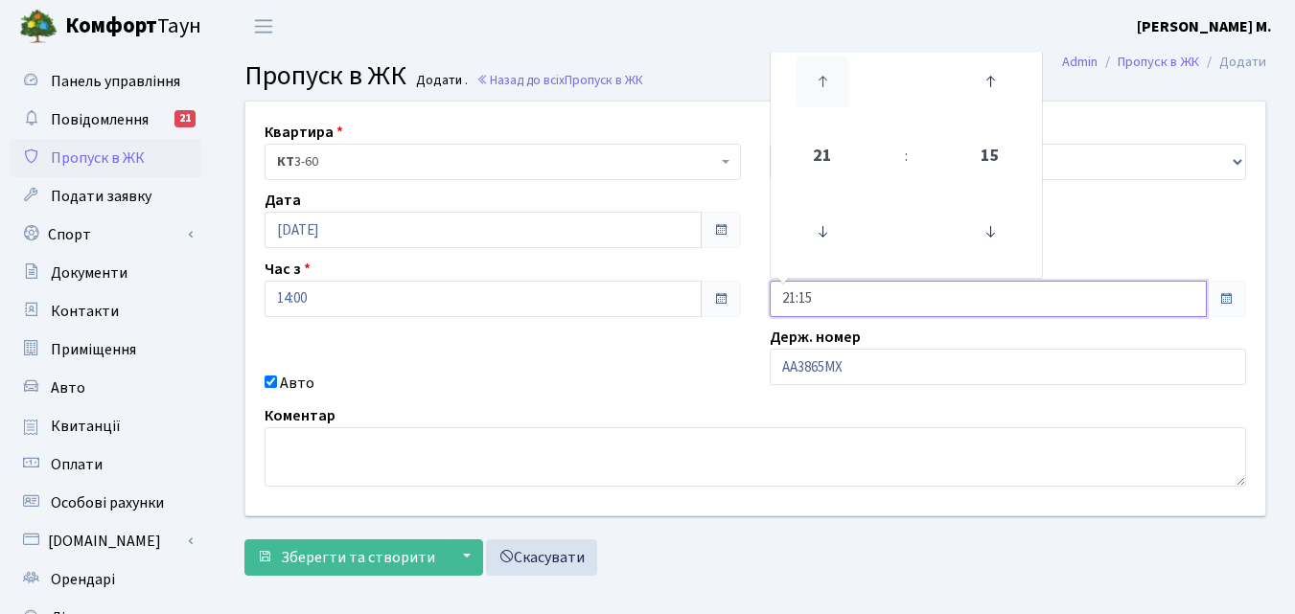
click at [820, 76] on icon at bounding box center [822, 82] width 52 height 52
type input "23:15"
click at [330, 560] on span "Зберегти та створити" at bounding box center [358, 557] width 154 height 21
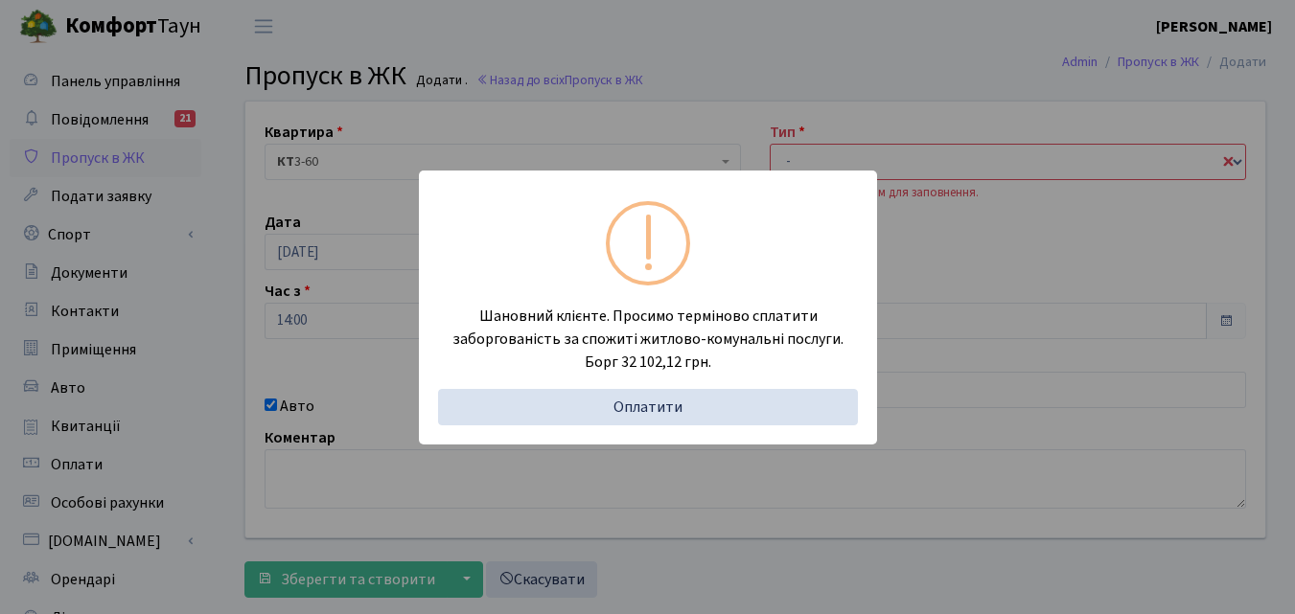
click at [1058, 142] on div "Шановний клієнте. Просимо терміново сплатити заборгованість за спожиті житлово-…" at bounding box center [647, 307] width 1295 height 614
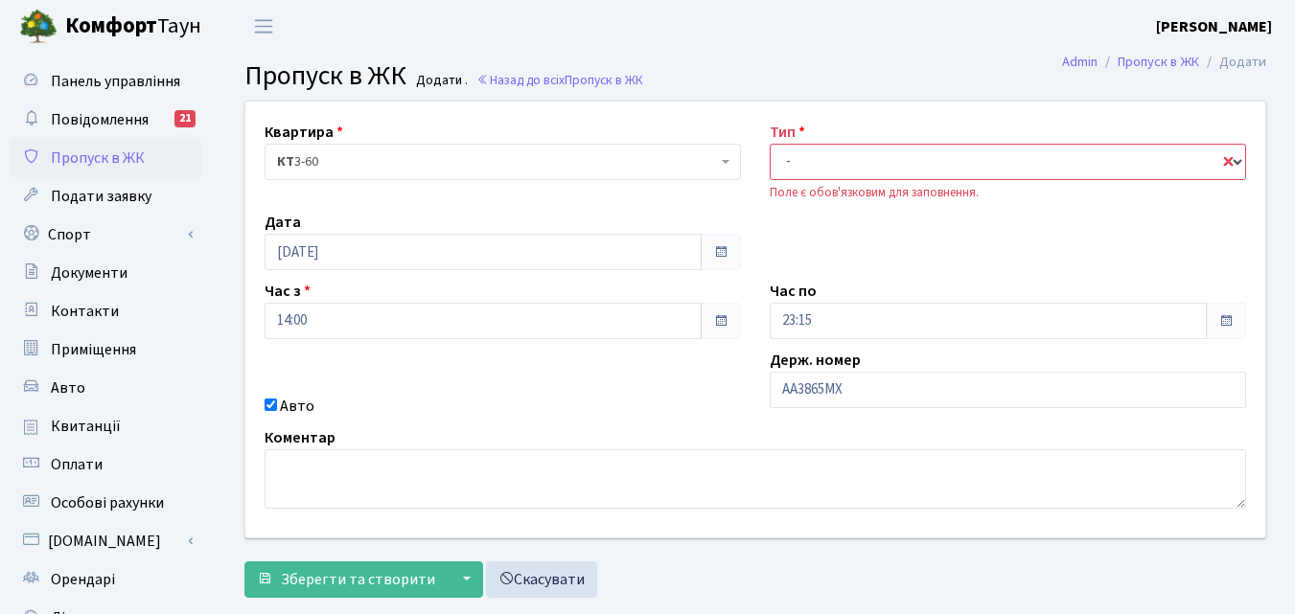
click at [1019, 173] on select "- Доставка Таксі Гості Сервіс" at bounding box center [1008, 162] width 476 height 36
select select "1"
click at [770, 144] on select "- Доставка Таксі Гості Сервіс" at bounding box center [1008, 162] width 476 height 36
click at [376, 592] on button "Зберегти та створити" at bounding box center [345, 580] width 203 height 36
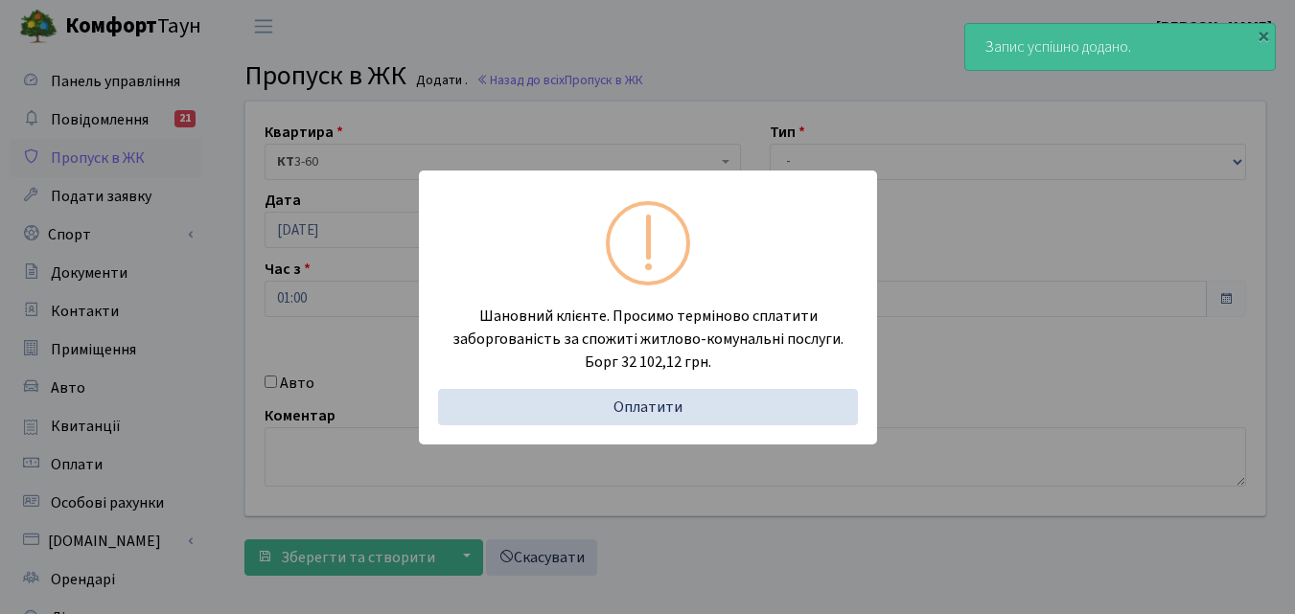
drag, startPoint x: 233, startPoint y: 356, endPoint x: 213, endPoint y: 290, distance: 68.2
click at [232, 356] on div "Шановний клієнте. Просимо терміново сплатити заборгованість за спожиті житлово-…" at bounding box center [647, 307] width 1295 height 614
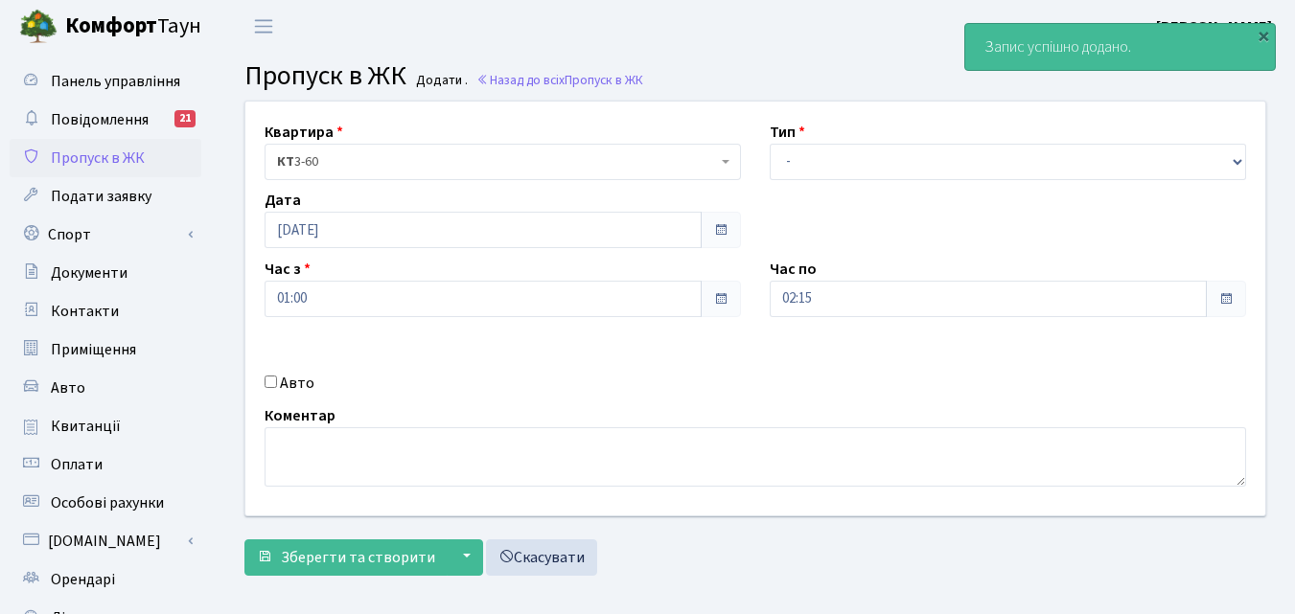
click at [68, 151] on span "Пропуск в ЖК" at bounding box center [98, 158] width 94 height 21
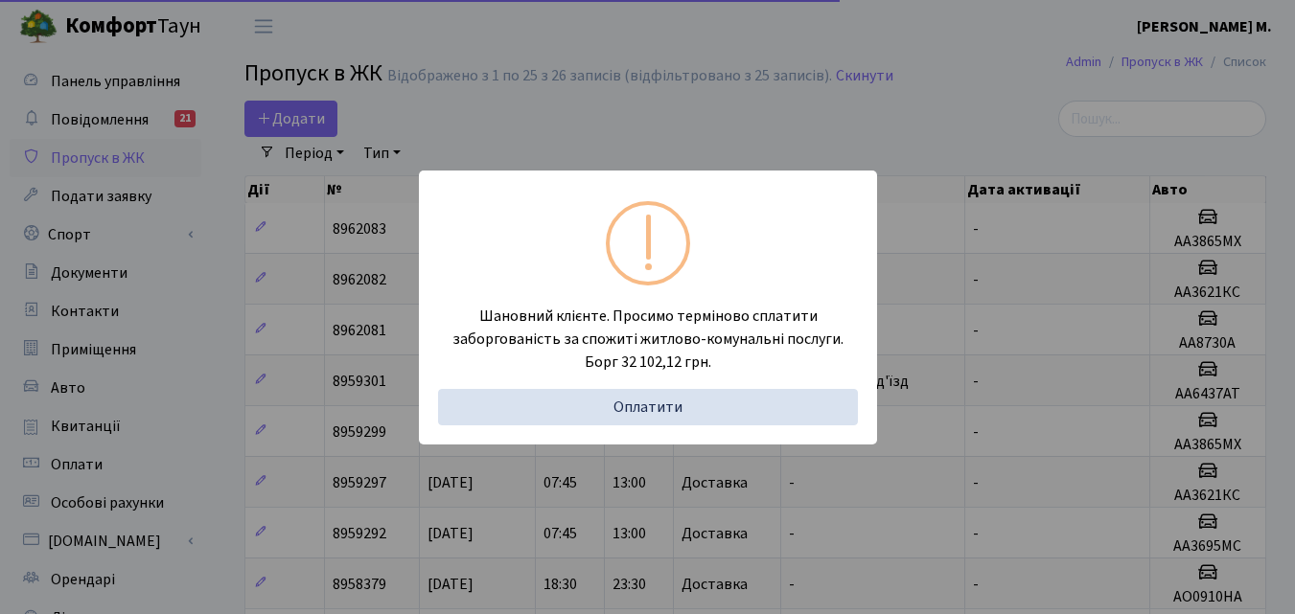
select select "25"
click at [247, 296] on div "Шановний клієнте. Просимо терміново сплатити заборгованість за спожиті житлово-…" at bounding box center [647, 307] width 1295 height 614
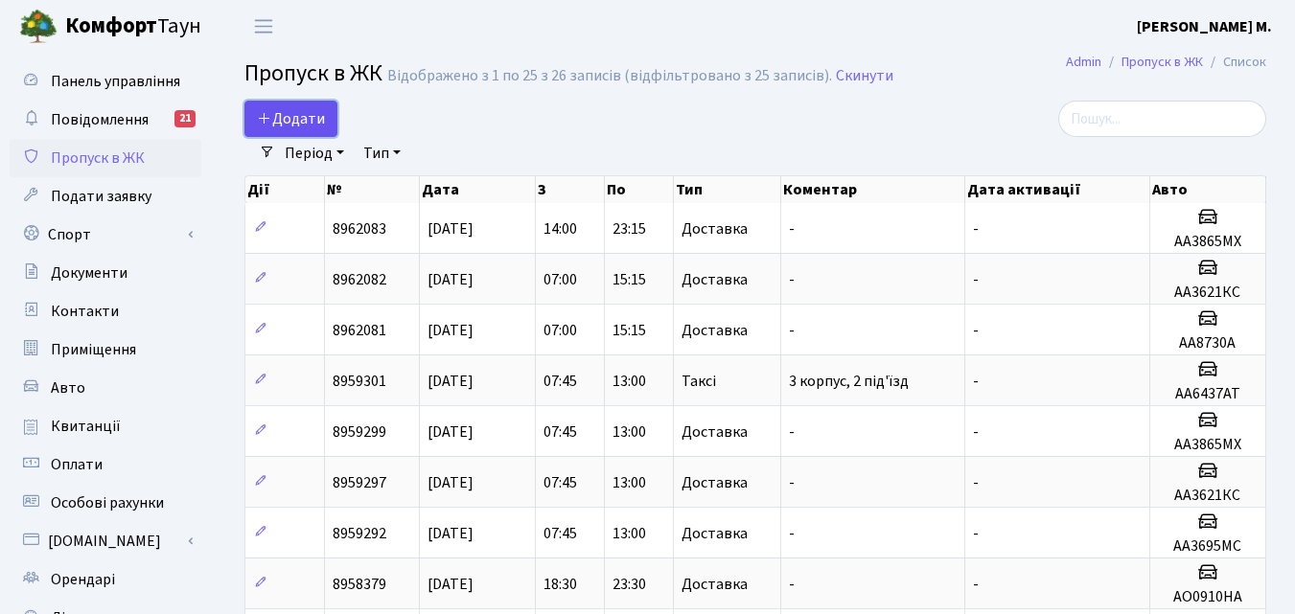
click at [291, 107] on link "Додати" at bounding box center [290, 119] width 93 height 36
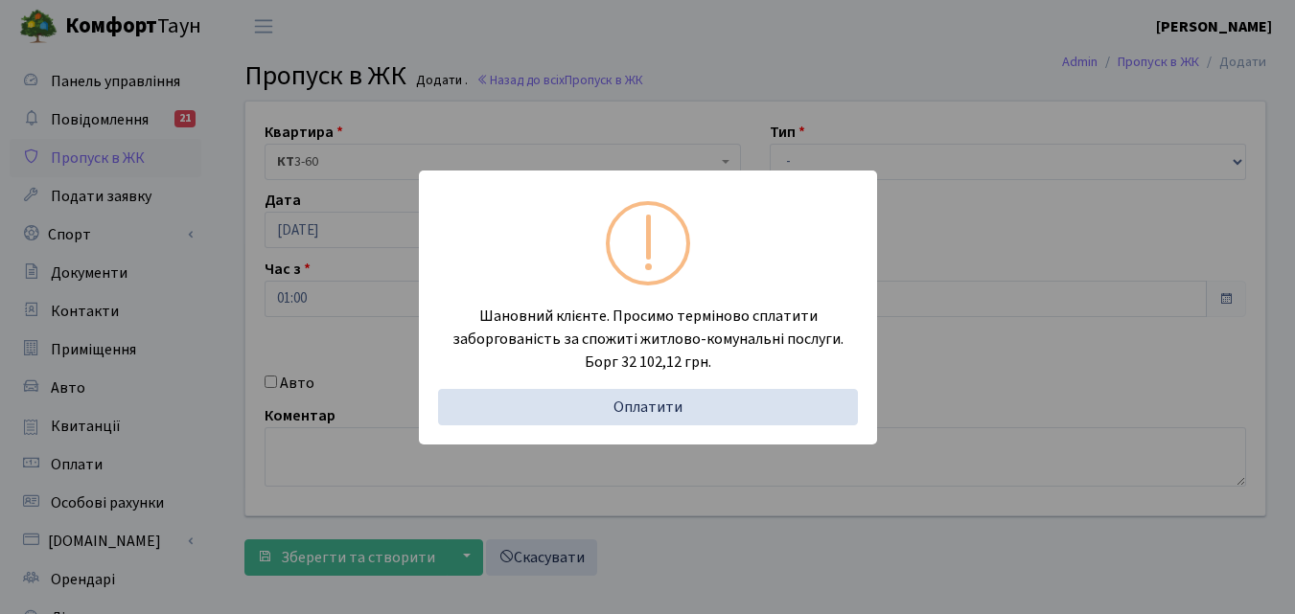
click at [208, 326] on div "Шановний клієнте. Просимо терміново сплатити заборгованість за спожиті житлово-…" at bounding box center [647, 307] width 1295 height 614
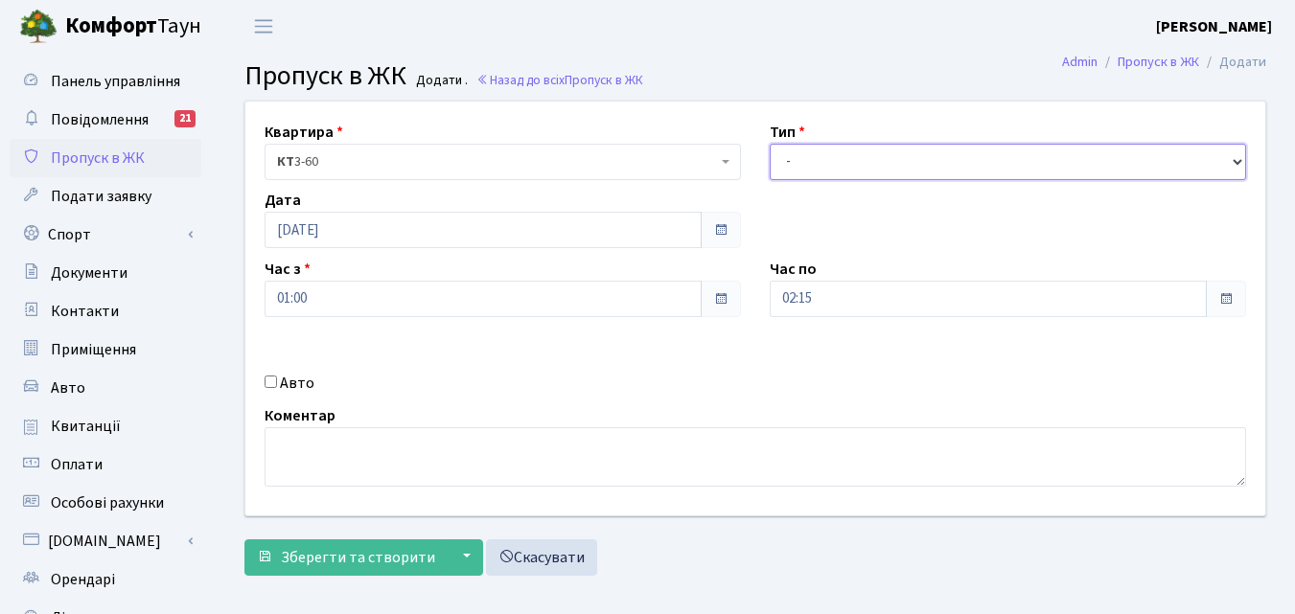
click at [793, 161] on select "- Доставка Таксі Гості Сервіс" at bounding box center [1008, 162] width 476 height 36
select select "1"
click at [770, 144] on select "- Доставка Таксі Гості Сервіс" at bounding box center [1008, 162] width 476 height 36
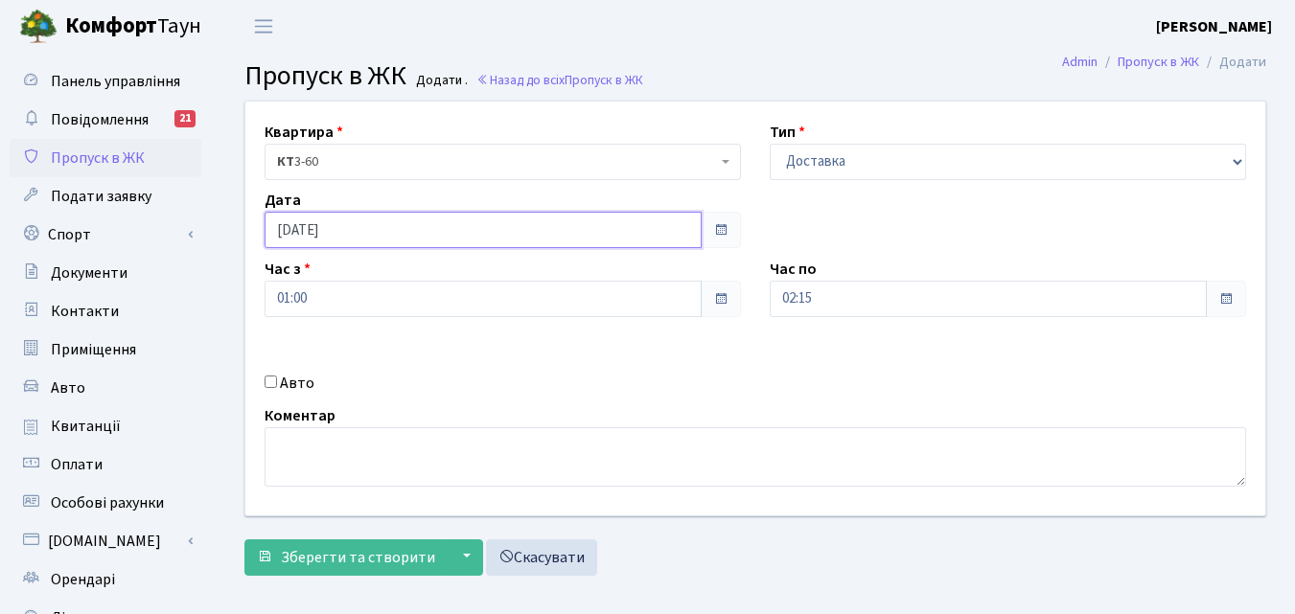
click at [340, 233] on input "[DATE]" at bounding box center [482, 230] width 437 height 36
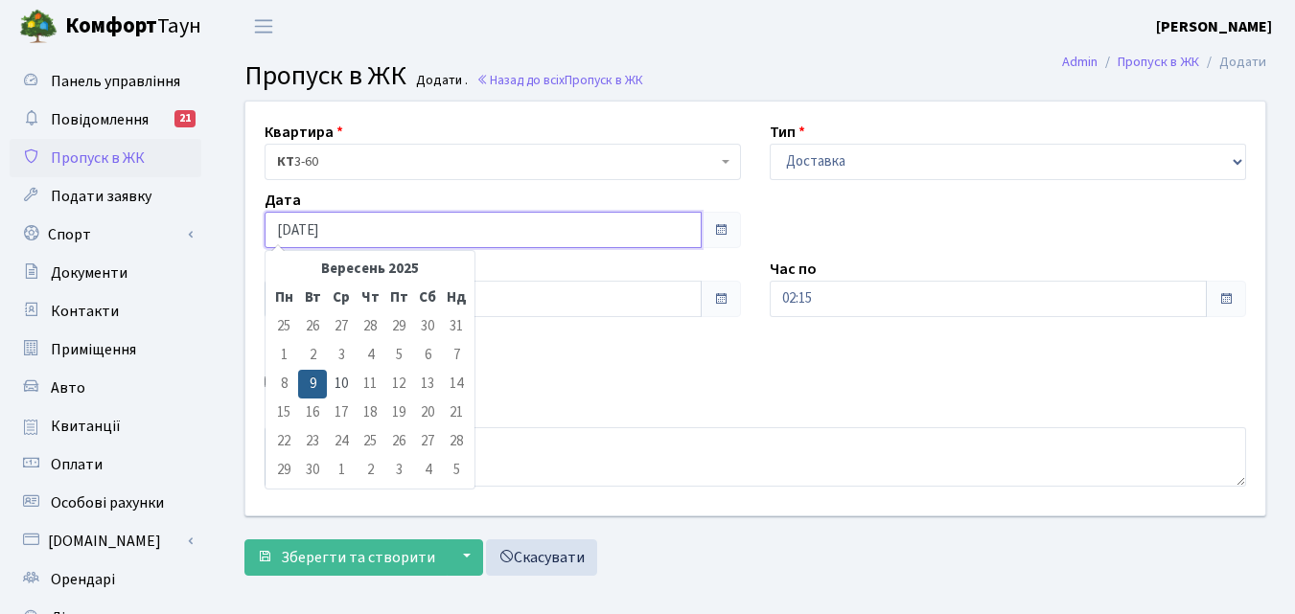
click at [340, 233] on input "[DATE]" at bounding box center [482, 230] width 437 height 36
click at [218, 275] on div "Квартира <b>КТ</b>&nbsp;&nbsp;&nbsp;&nbsp;3-60 КТ 3-60 Тип - Доставка Таксі Гос…" at bounding box center [755, 343] width 1079 height 485
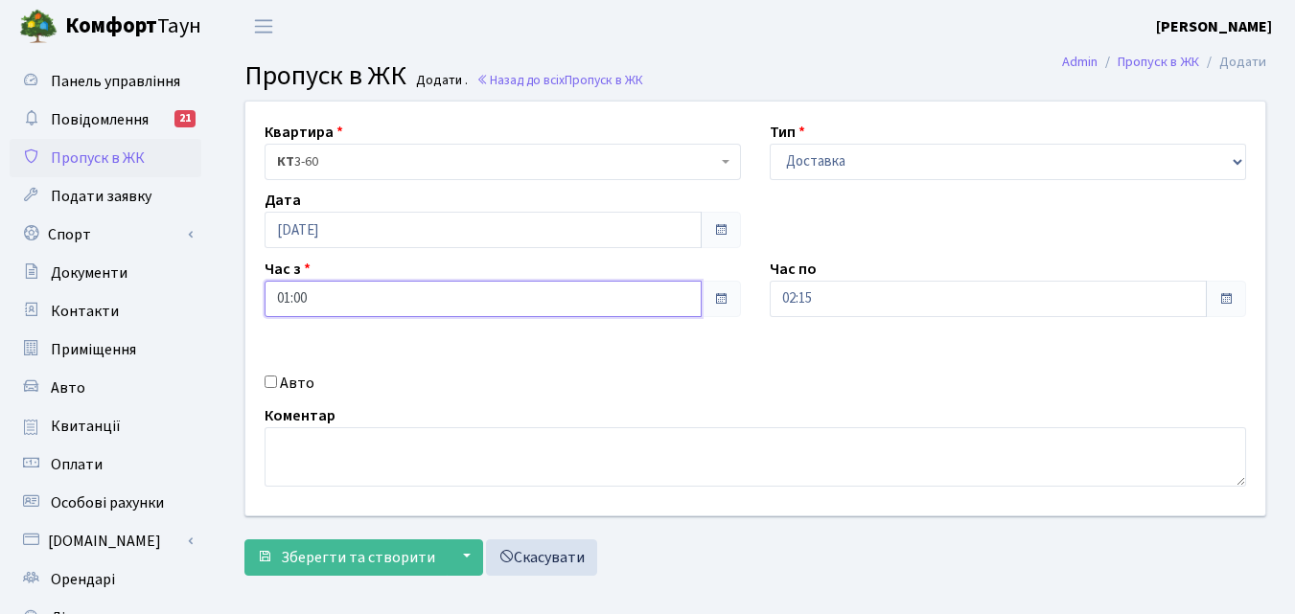
click at [323, 307] on input "01:00" at bounding box center [482, 299] width 437 height 36
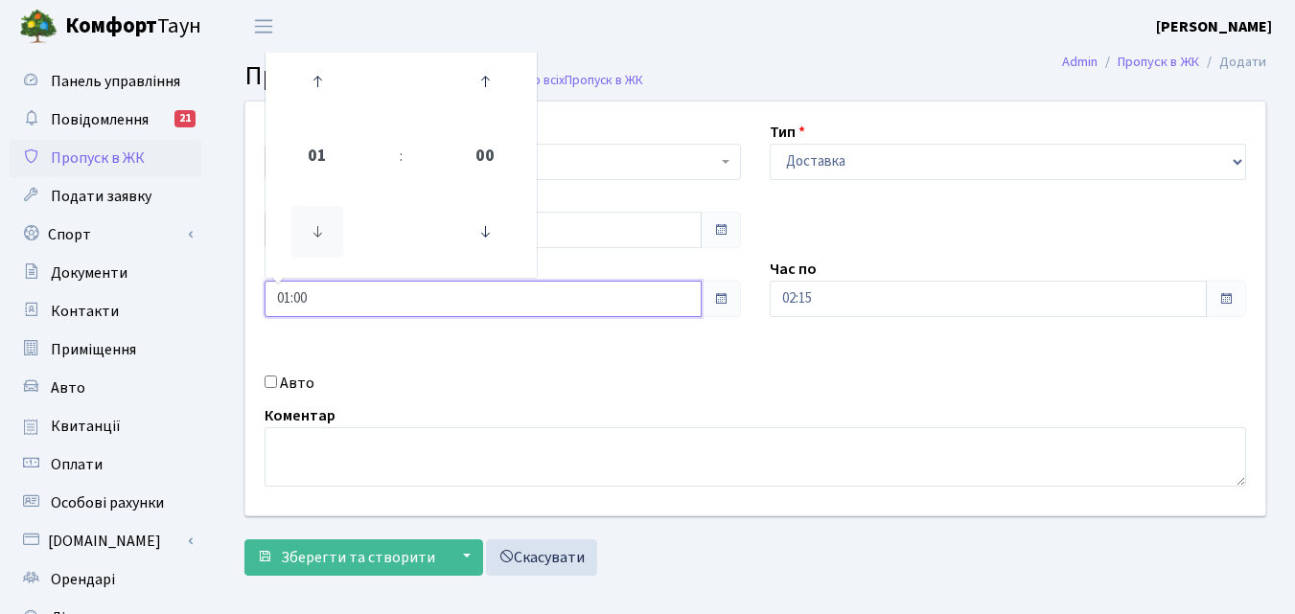
click at [310, 255] on icon at bounding box center [317, 232] width 52 height 52
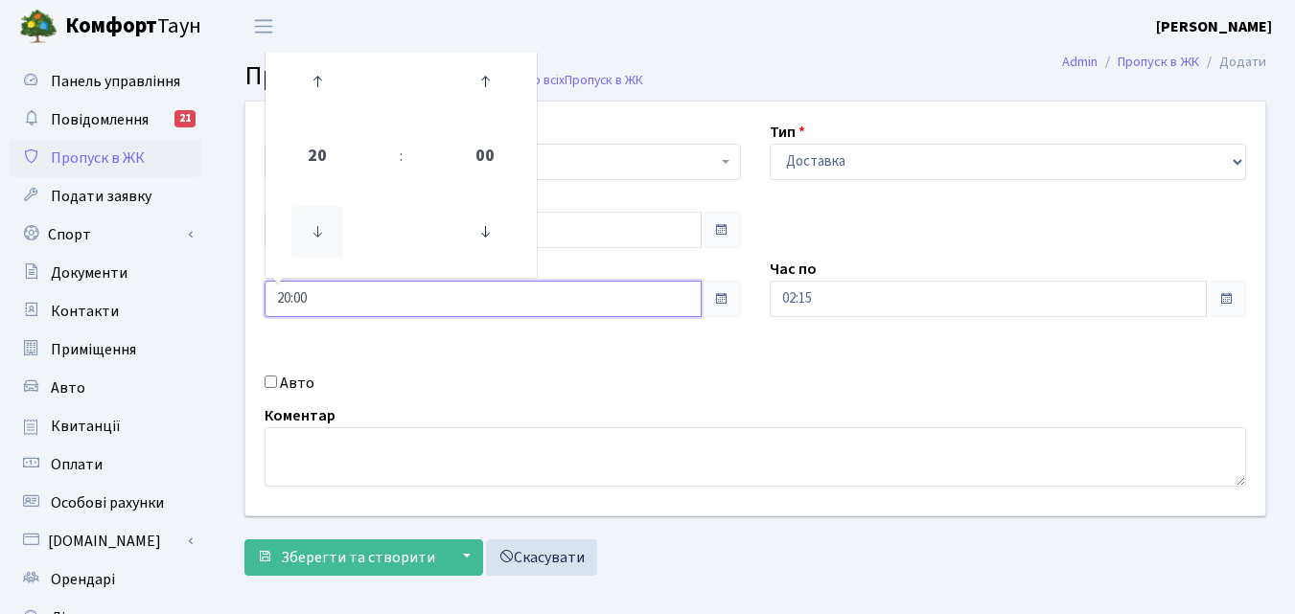
click at [310, 255] on icon at bounding box center [317, 232] width 52 height 52
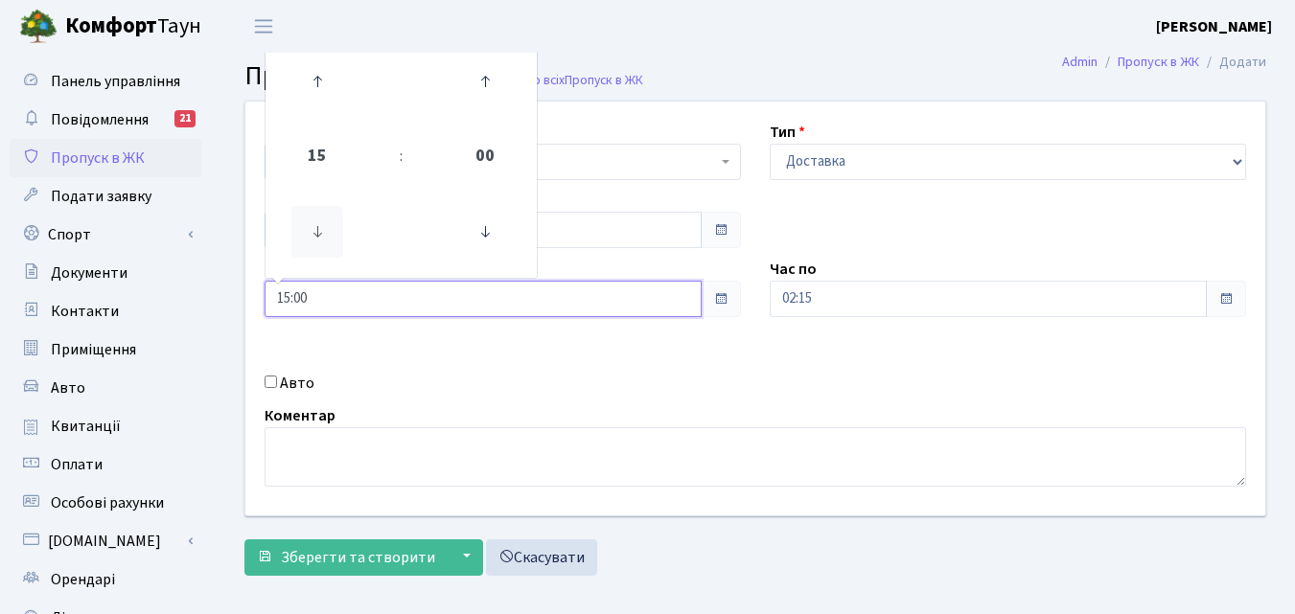
click at [310, 255] on icon at bounding box center [317, 232] width 52 height 52
type input "14:00"
click at [859, 303] on input "02:15" at bounding box center [988, 299] width 437 height 36
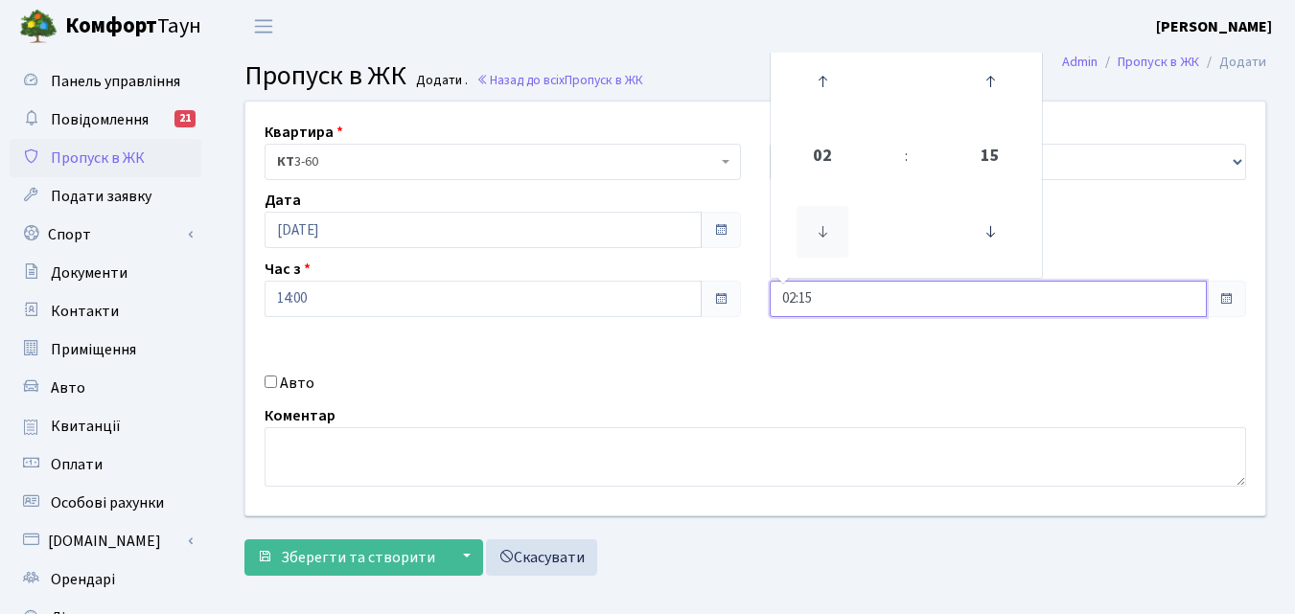
click at [818, 234] on icon at bounding box center [822, 232] width 52 height 52
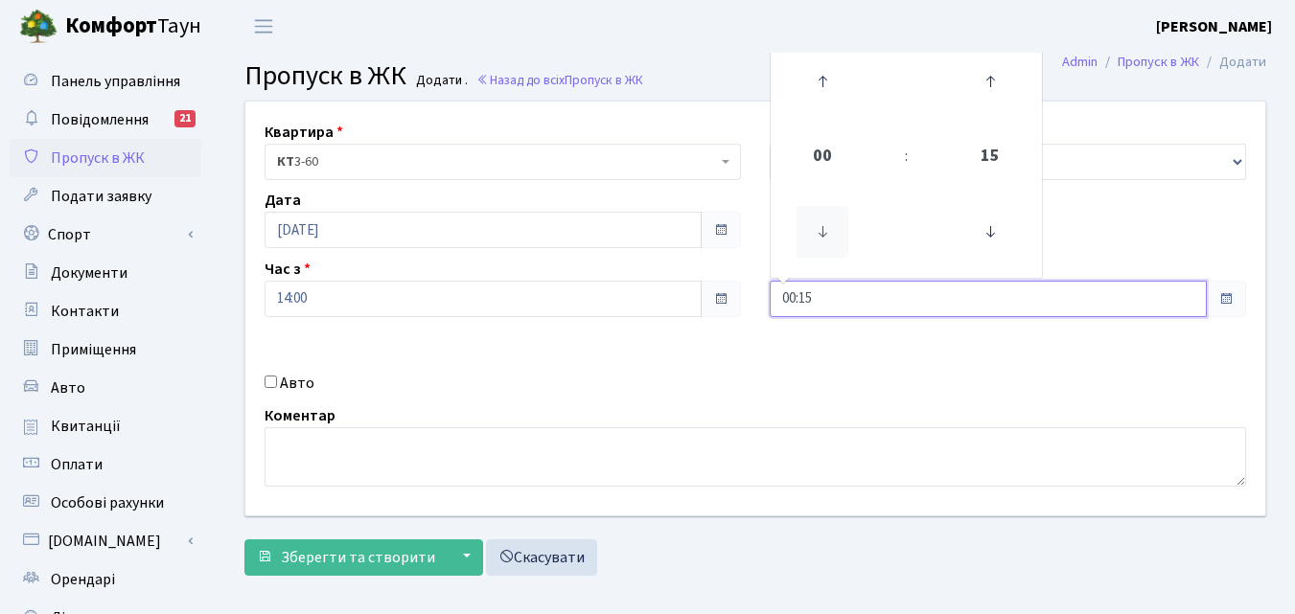
click at [818, 234] on icon at bounding box center [822, 232] width 52 height 52
click at [991, 225] on icon at bounding box center [990, 232] width 52 height 52
click at [804, 233] on icon at bounding box center [822, 232] width 52 height 52
click at [816, 236] on icon at bounding box center [822, 232] width 52 height 52
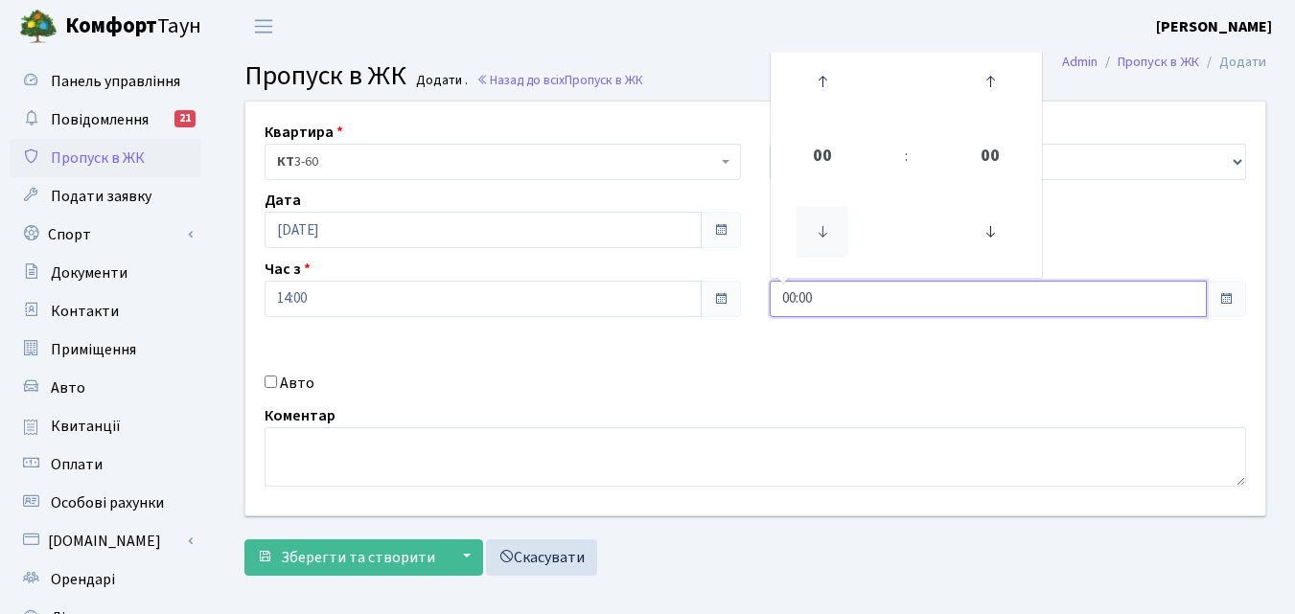
click at [816, 236] on icon at bounding box center [822, 232] width 52 height 52
click at [823, 66] on icon at bounding box center [822, 82] width 52 height 52
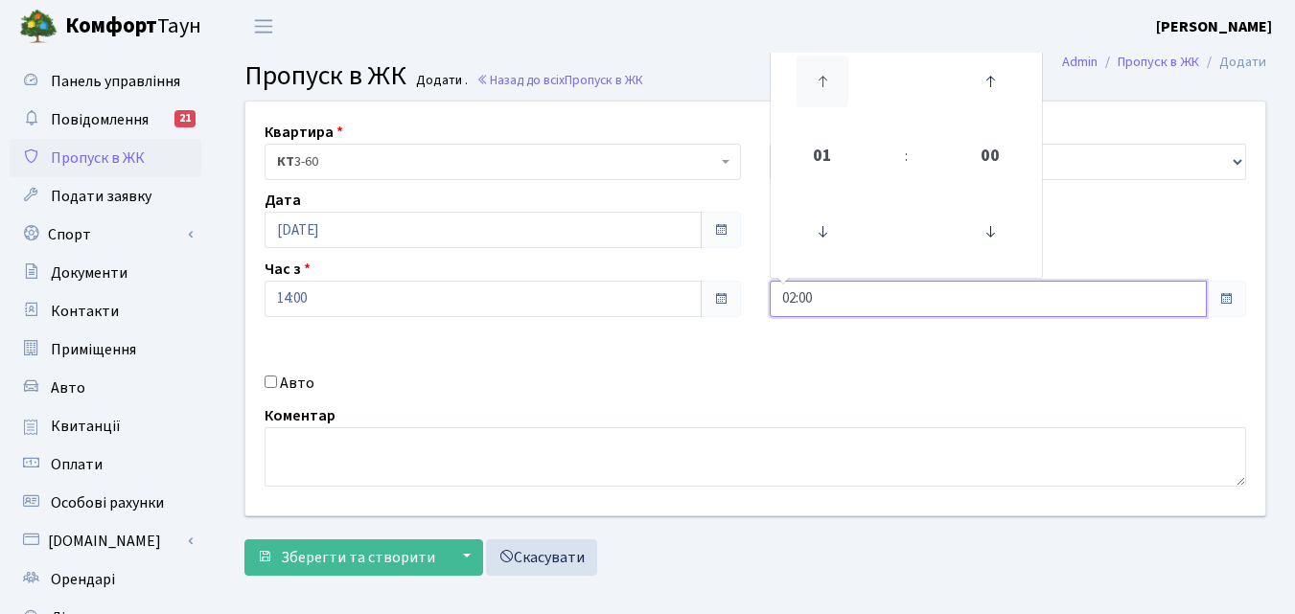
click at [823, 66] on icon at bounding box center [822, 82] width 52 height 52
click at [818, 234] on icon at bounding box center [822, 232] width 52 height 52
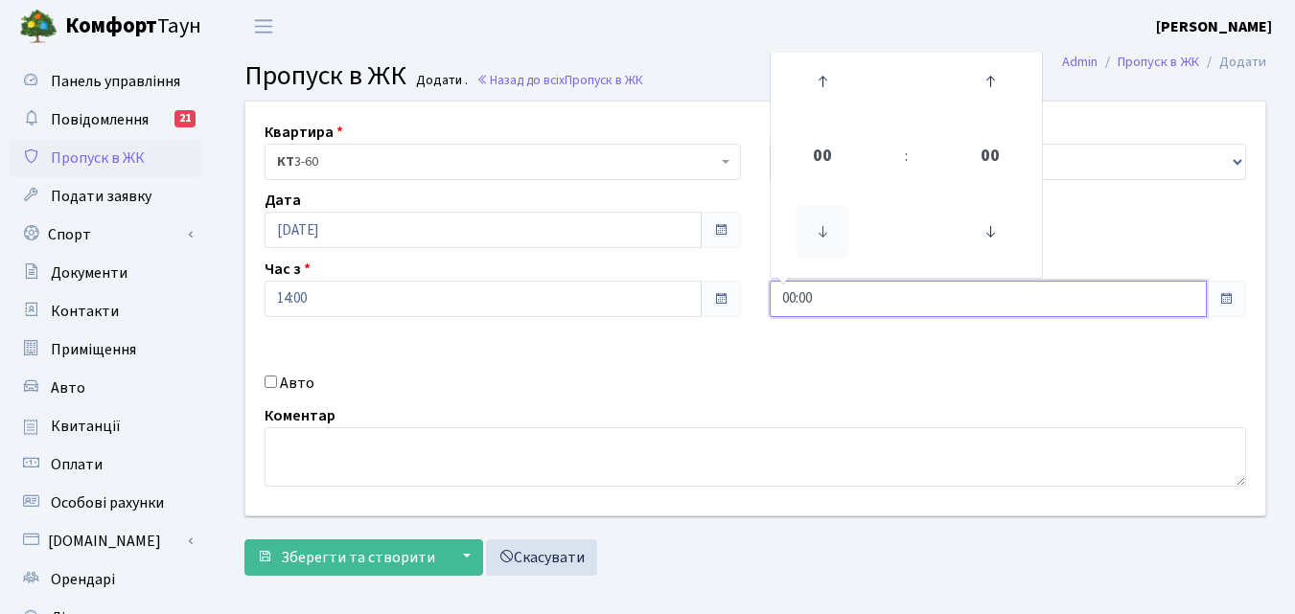
click at [818, 234] on icon at bounding box center [822, 232] width 52 height 52
click at [831, 77] on icon at bounding box center [822, 82] width 52 height 52
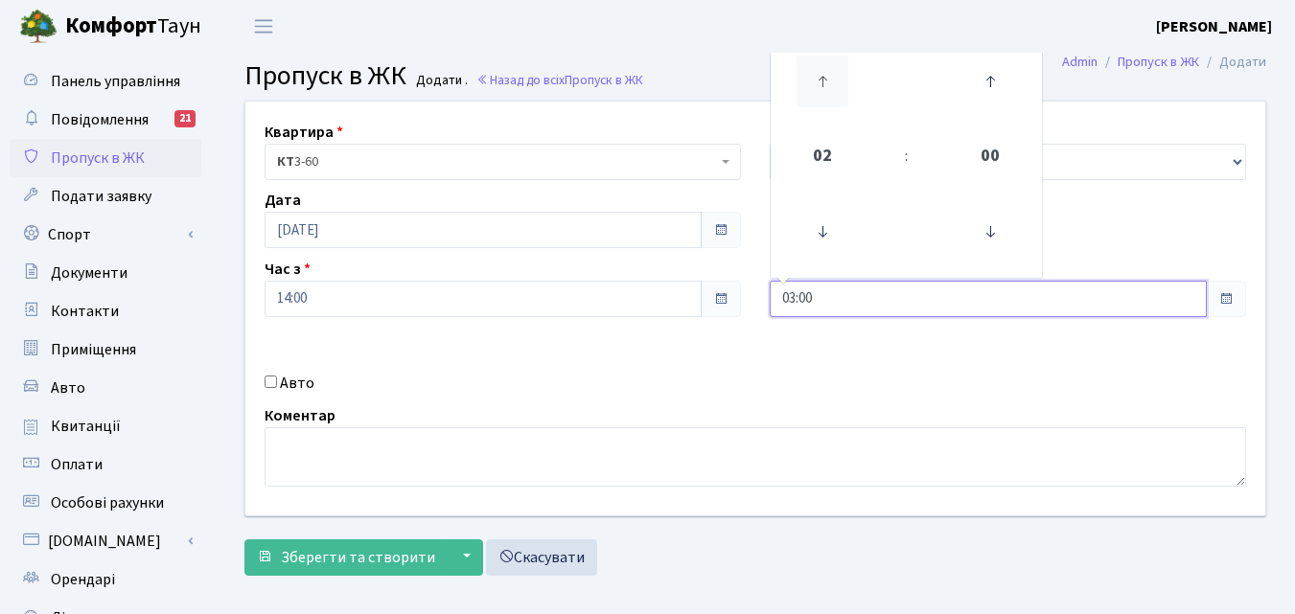
click at [831, 77] on icon at bounding box center [822, 82] width 52 height 52
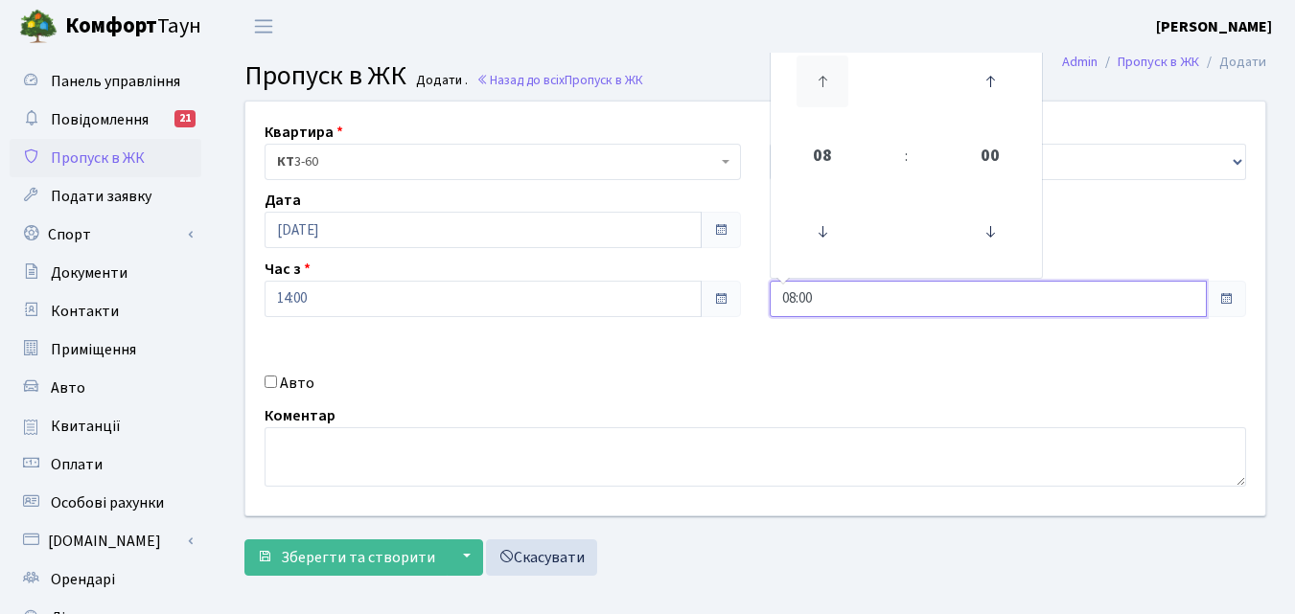
click at [831, 77] on icon at bounding box center [822, 82] width 52 height 52
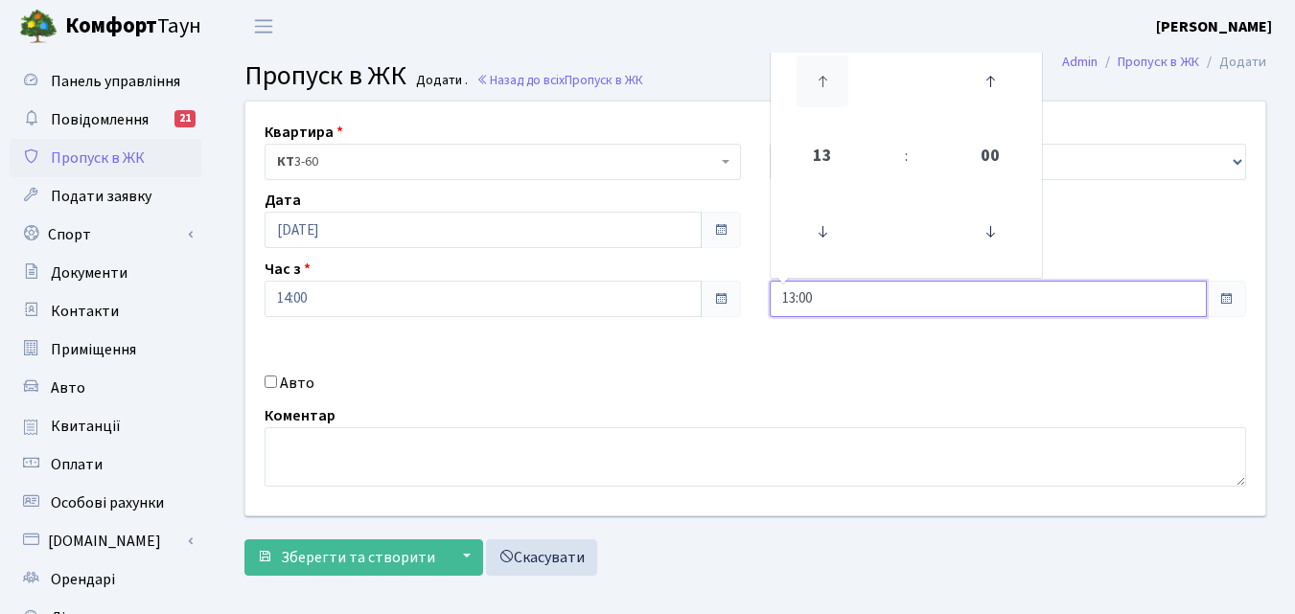
click at [831, 77] on icon at bounding box center [822, 82] width 52 height 52
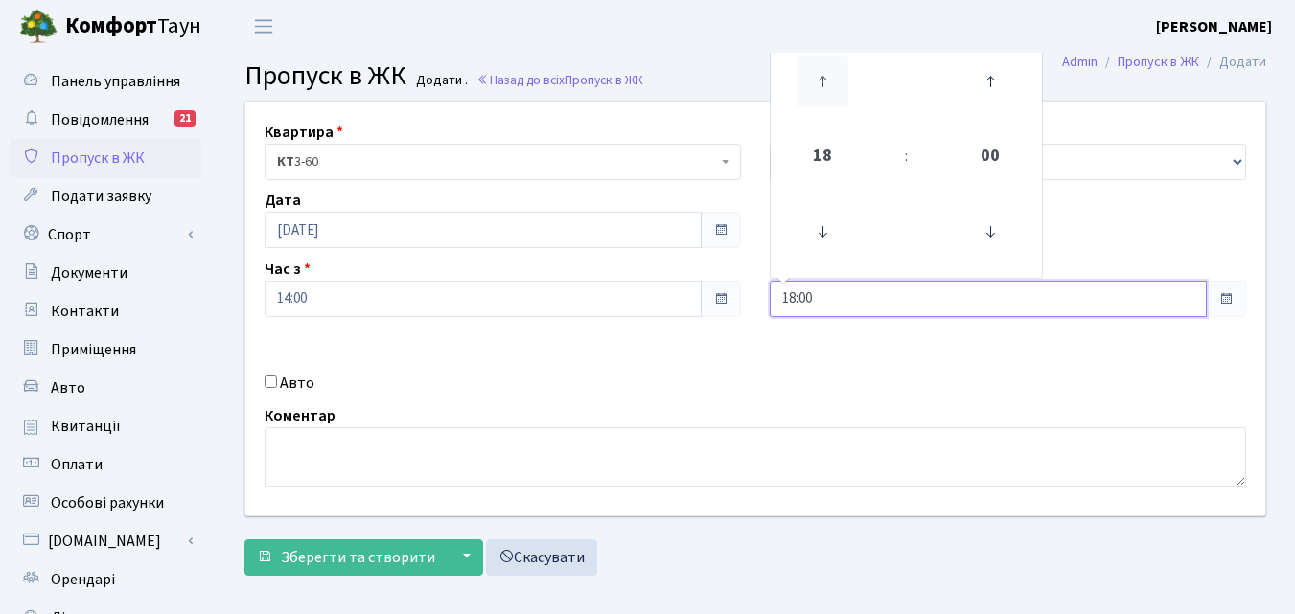
click at [831, 77] on icon at bounding box center [822, 82] width 52 height 52
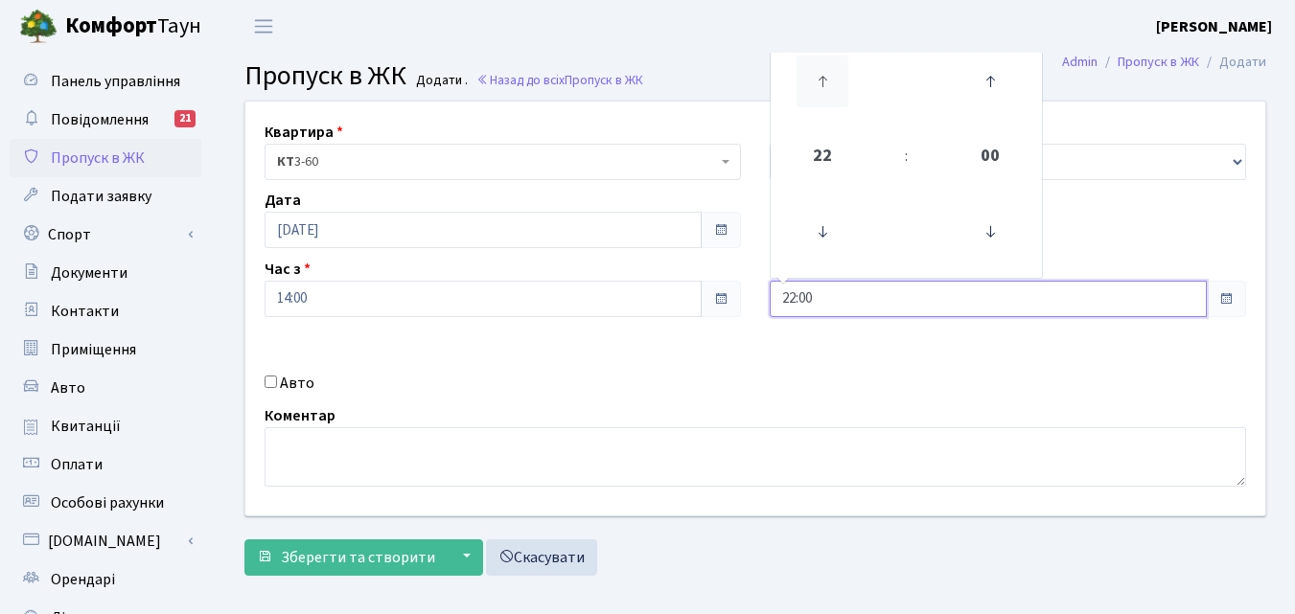
type input "23:00"
click at [705, 68] on h3 "Пропуск в ЖК Додати . Назад до всіх Пропуск в ЖК" at bounding box center [755, 76] width 1022 height 33
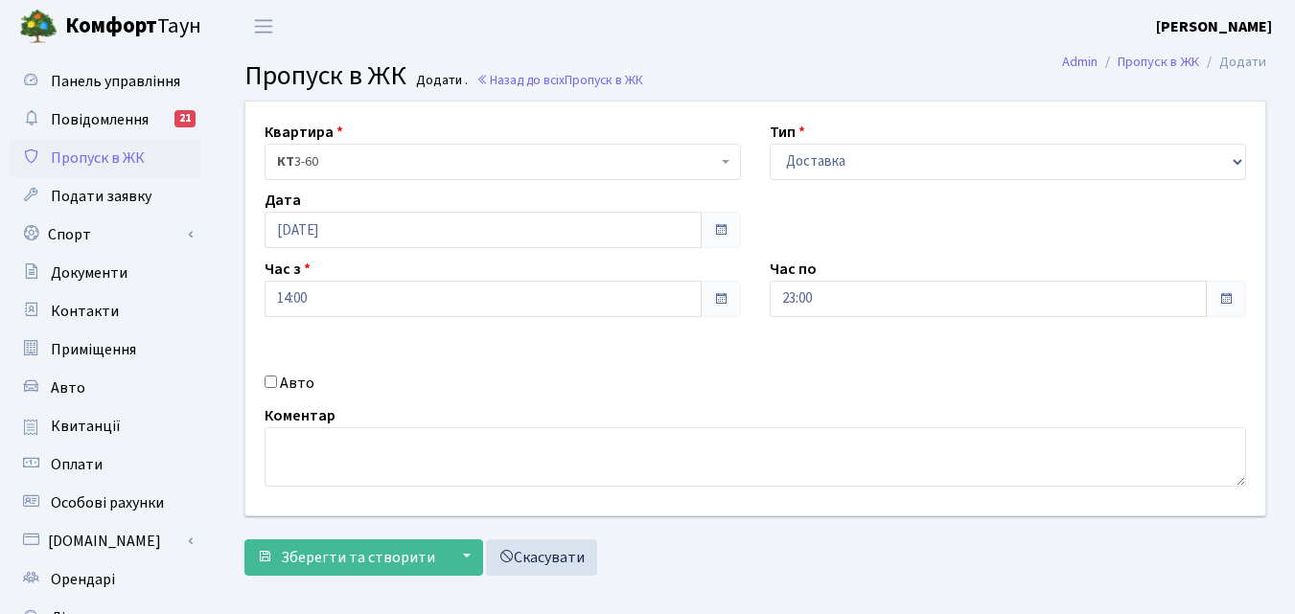
click at [270, 380] on input "Авто" at bounding box center [270, 382] width 12 height 12
checkbox input "true"
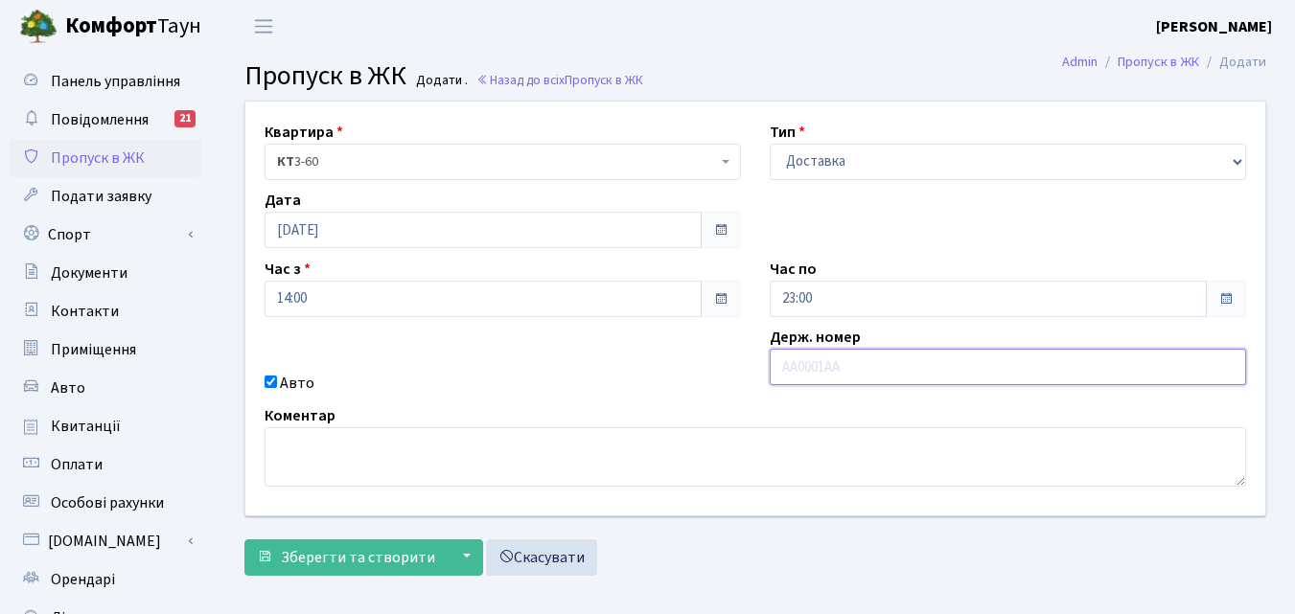
paste input "АА3695МС"
type input "АА3695МС"
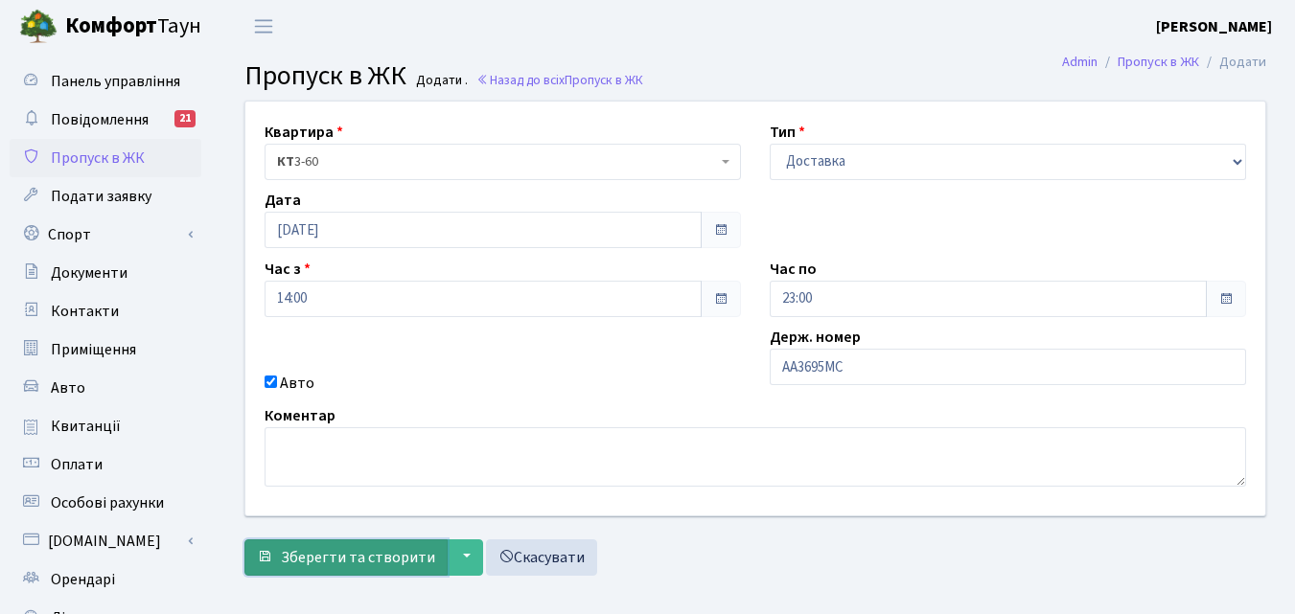
click at [354, 555] on span "Зберегти та створити" at bounding box center [358, 557] width 154 height 21
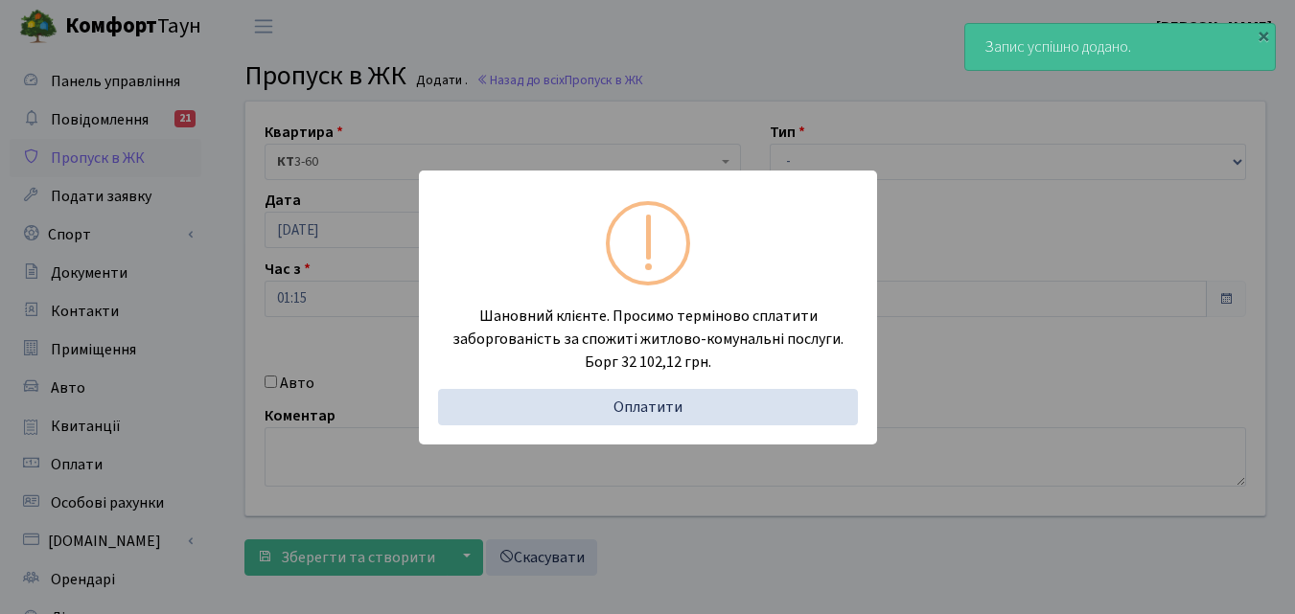
click at [222, 385] on div "Шановний клієнте. Просимо терміново сплатити заборгованість за спожиті житлово-…" at bounding box center [647, 307] width 1295 height 614
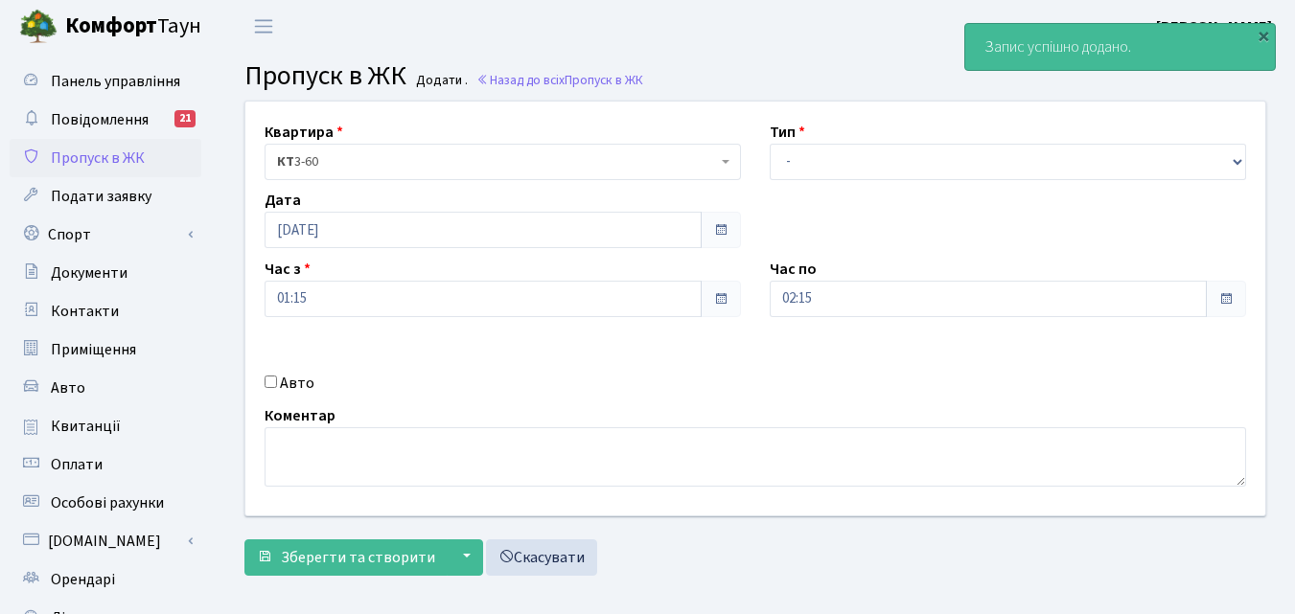
click at [109, 149] on span "Пропуск в ЖК" at bounding box center [98, 158] width 94 height 21
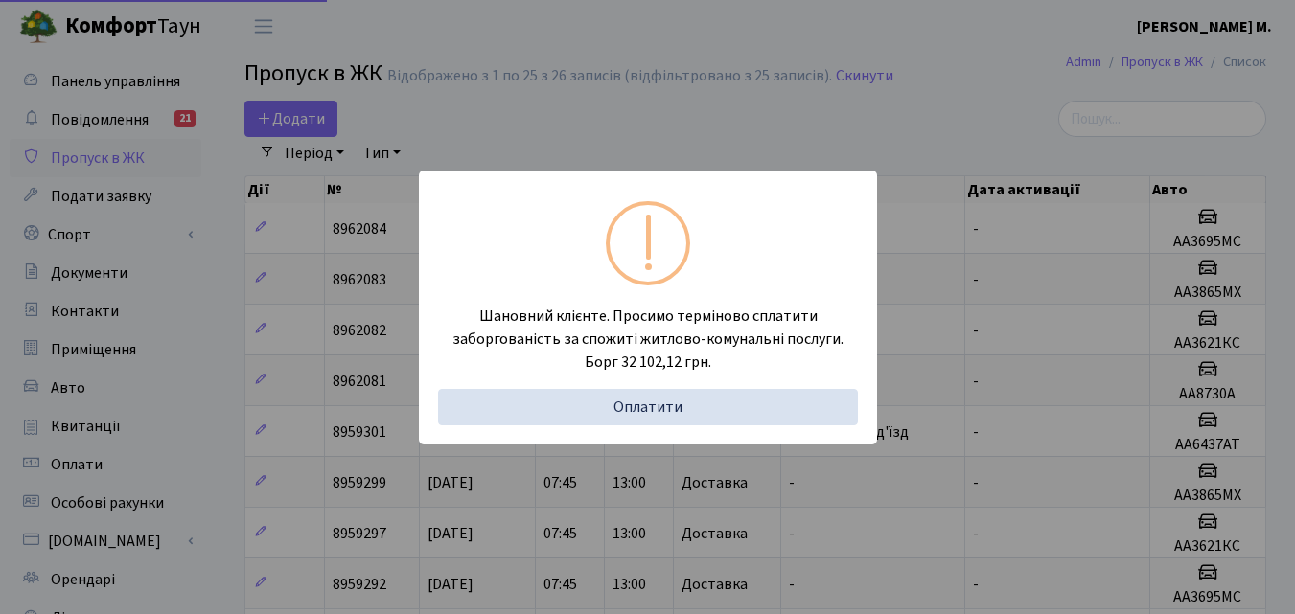
select select "25"
click at [206, 308] on div "Шановний клієнте. Просимо терміново сплатити заборгованість за спожиті житлово-…" at bounding box center [647, 307] width 1295 height 614
